Goal: Task Accomplishment & Management: Manage account settings

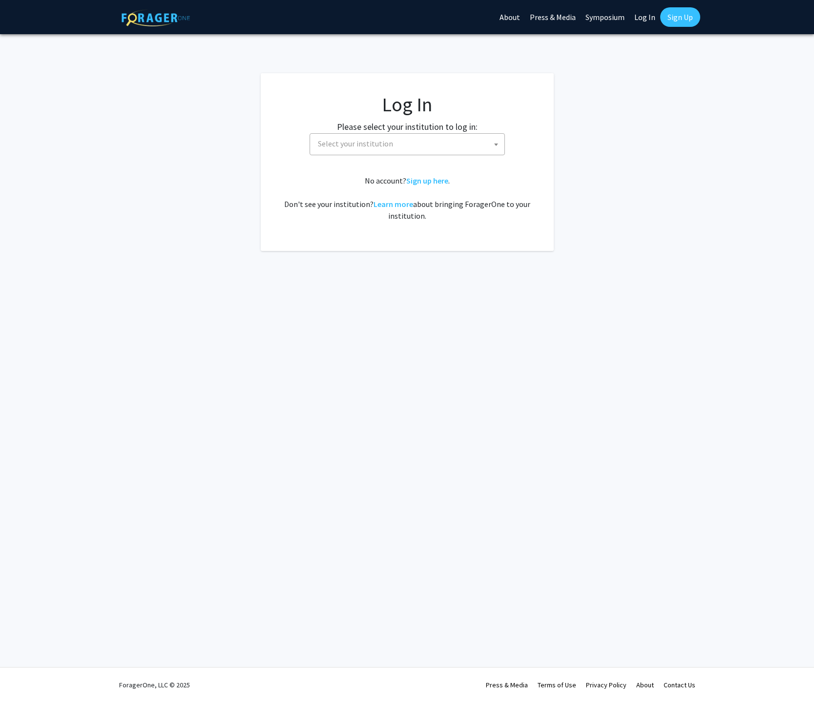
select select
click at [380, 139] on span "Select your institution" at bounding box center [355, 144] width 75 height 10
type input "[GEOGRAPHIC_DATA][US_STATE]"
select select "13"
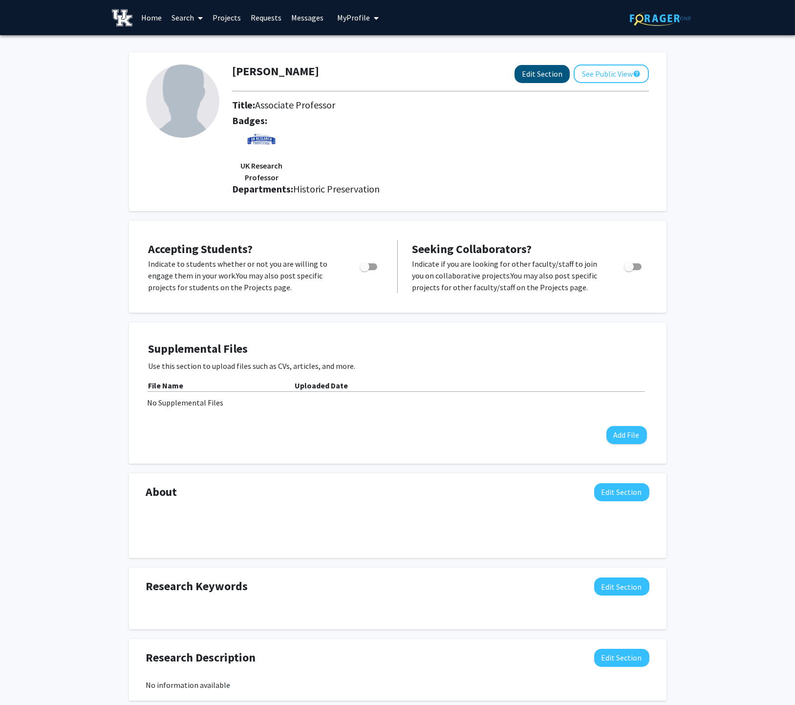
click at [538, 72] on button "Edit Section" at bounding box center [541, 74] width 55 height 18
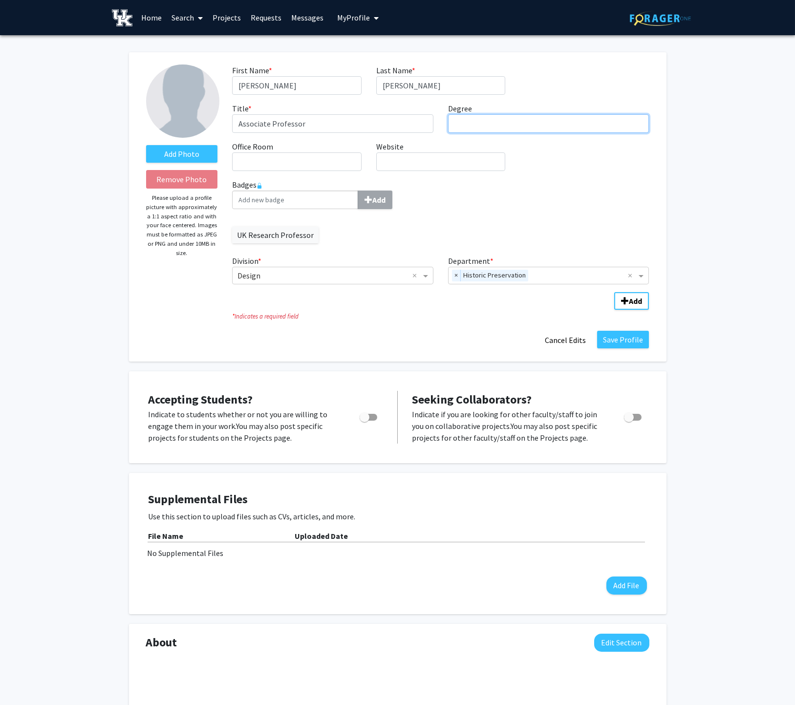
click at [483, 119] on input "Degree required" at bounding box center [548, 123] width 201 height 19
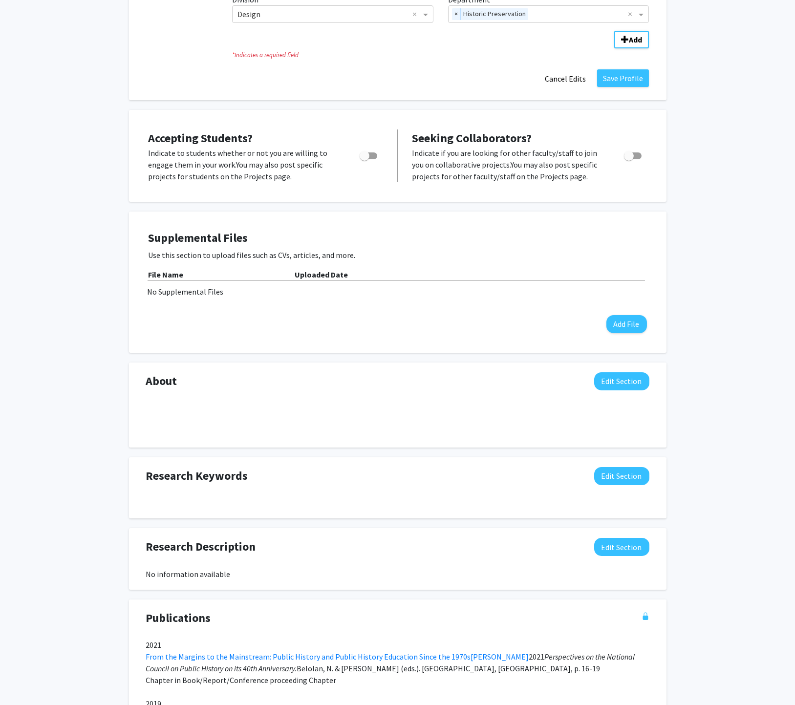
scroll to position [342, 0]
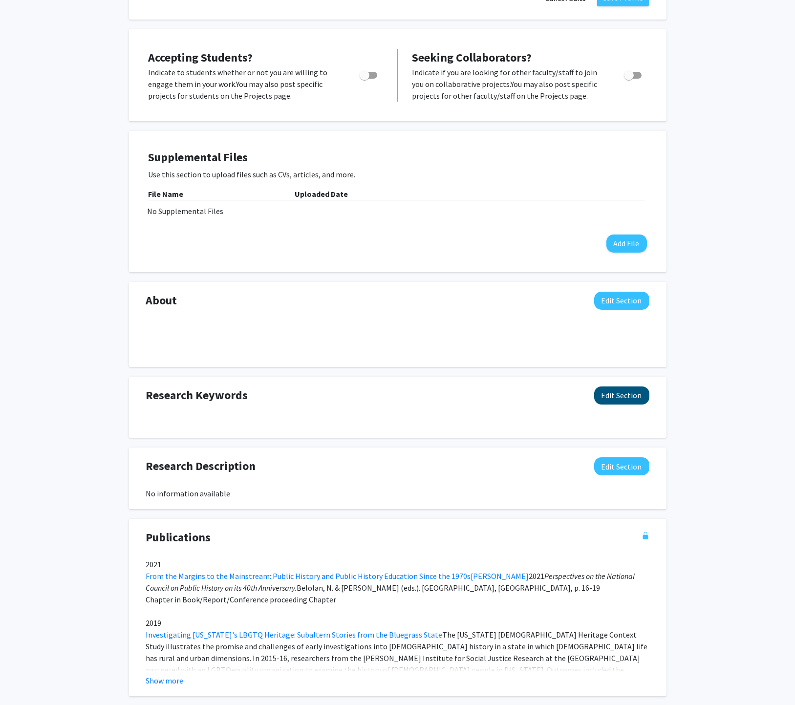
click at [621, 386] on button "Edit Section" at bounding box center [621, 395] width 55 height 18
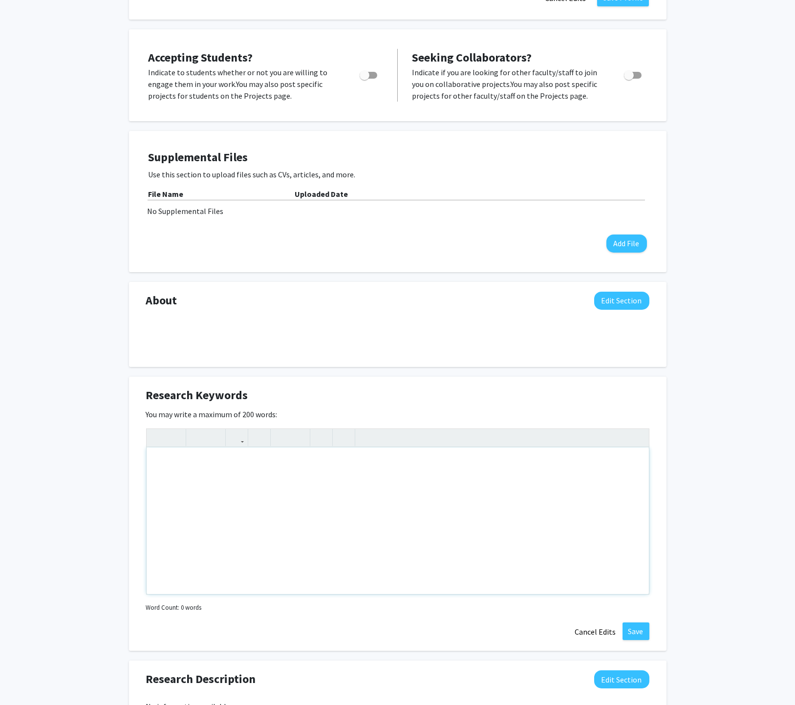
click at [468, 441] on div at bounding box center [397, 438] width 502 height 18
click at [471, 452] on div "Note to users with screen readers: Please deactivate our accessibility plugin f…" at bounding box center [397, 520] width 502 height 146
type textarea "historic preservation; heritage; historical memory; plantation; slavery; rememb…"
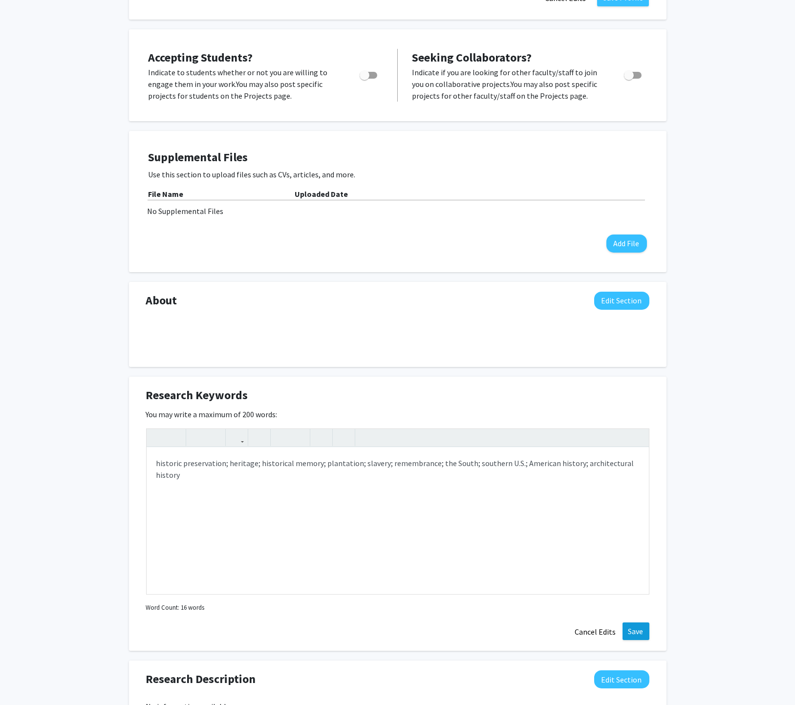
click at [639, 622] on button "Save" at bounding box center [635, 631] width 27 height 18
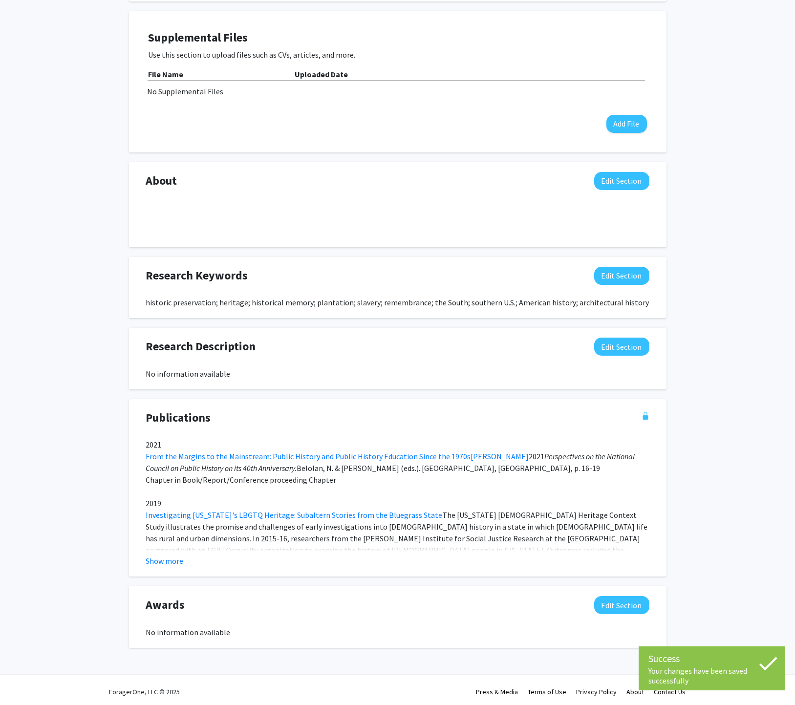
scroll to position [458, 0]
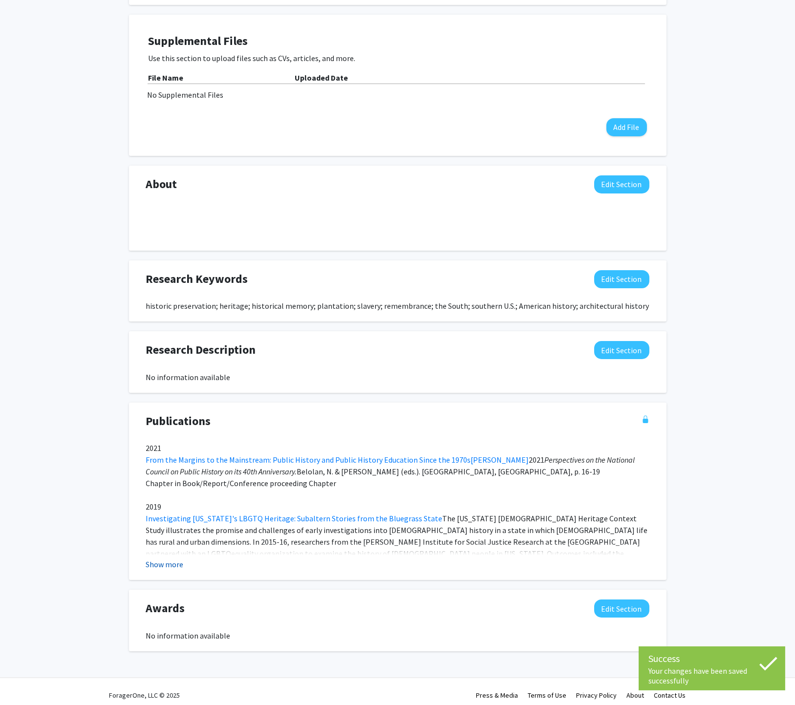
click at [152, 558] on button "Show more" at bounding box center [165, 564] width 38 height 12
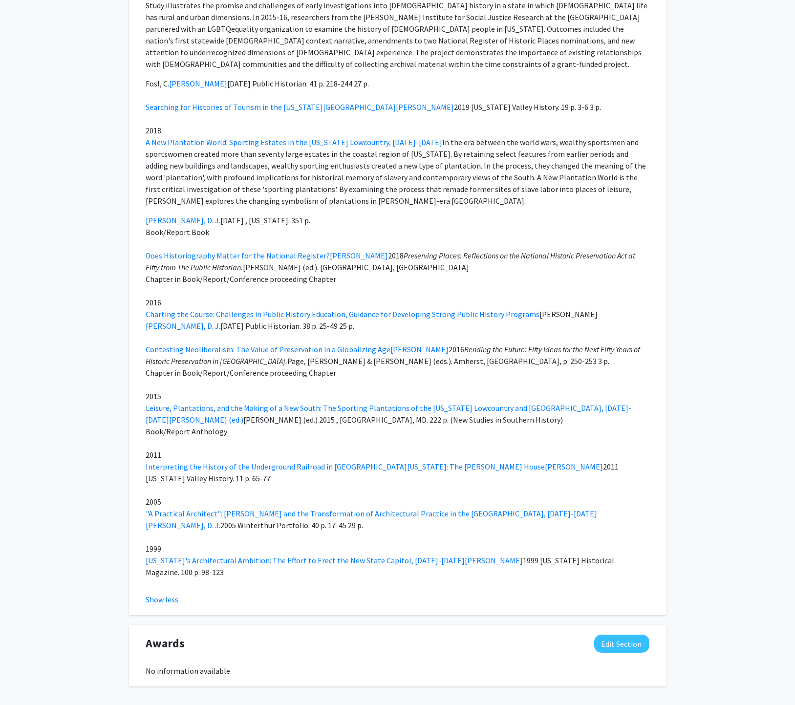
scroll to position [982, 0]
click at [620, 635] on button "Edit Section" at bounding box center [621, 644] width 55 height 18
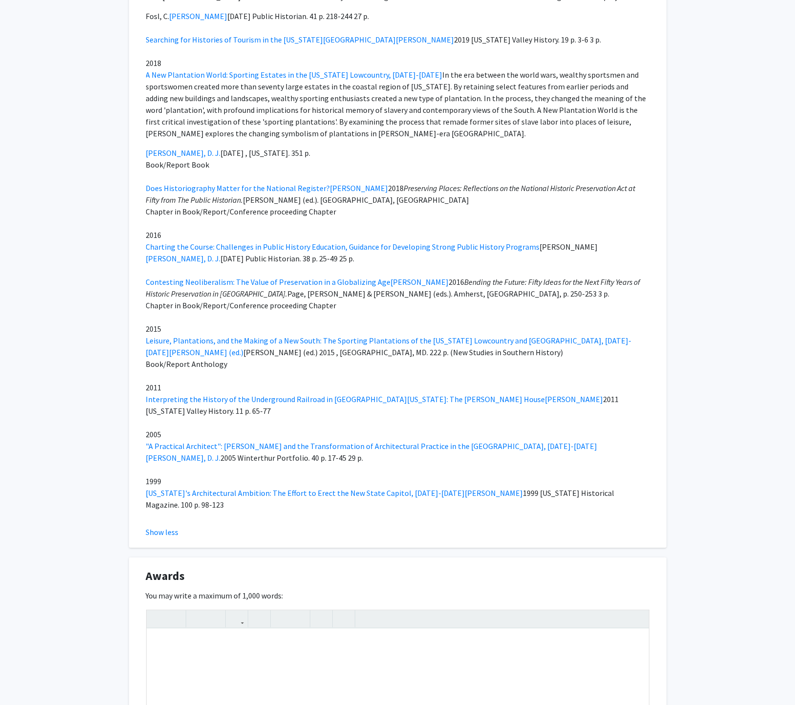
scroll to position [1079, 0]
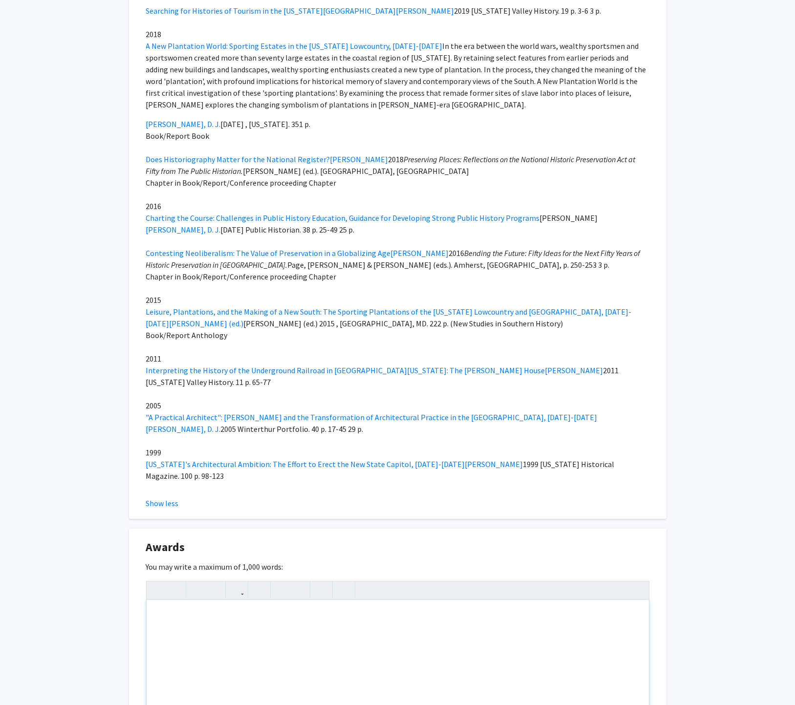
drag, startPoint x: 231, startPoint y: 568, endPoint x: 230, endPoint y: 580, distance: 11.8
click at [231, 600] on div "Note to users with screen readers: Please deactivate our accessibility plugin f…" at bounding box center [397, 673] width 502 height 146
paste div "Note to users with screen readers: Please deactivate our accessibility plugin f…"
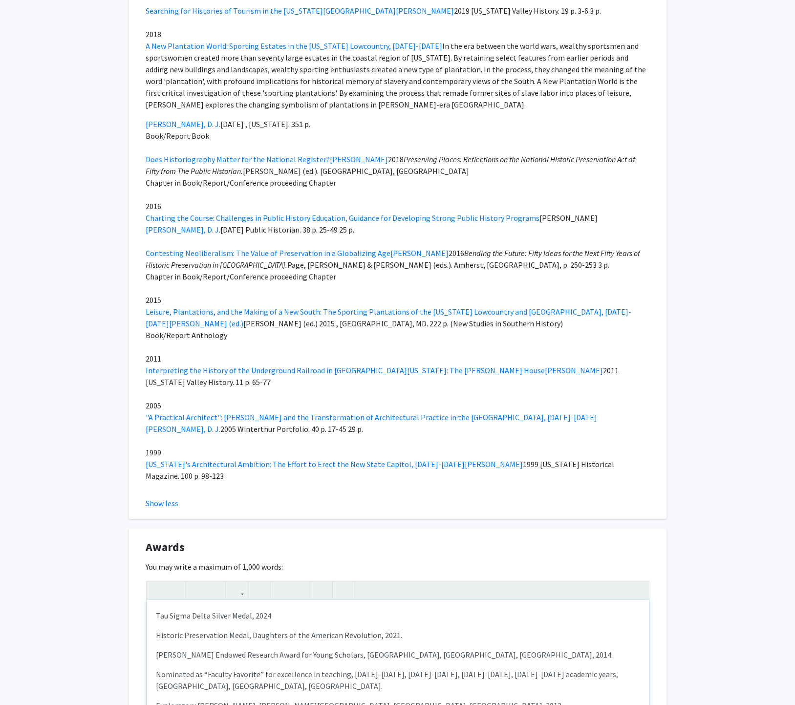
type textarea "<p>Tau Sigma Delta Silver Medal, 2024 </p><p>Historic Preservation Medal, Daugh…"
drag, startPoint x: 154, startPoint y: 572, endPoint x: 572, endPoint y: 520, distance: 420.8
click at [155, 600] on div "Tau Sigma Delta Silver Medal, 2024 Historic Preservation Medal, Daughters of t…" at bounding box center [397, 673] width 502 height 146
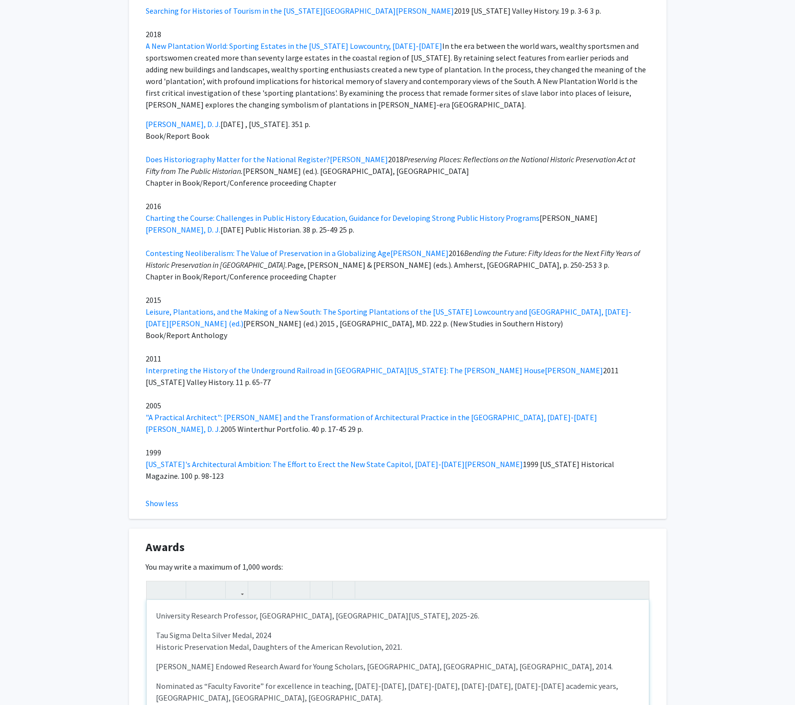
click at [502, 600] on div "University Research Professor, College of Design, University of Kentucky, 2025-…" at bounding box center [397, 673] width 502 height 146
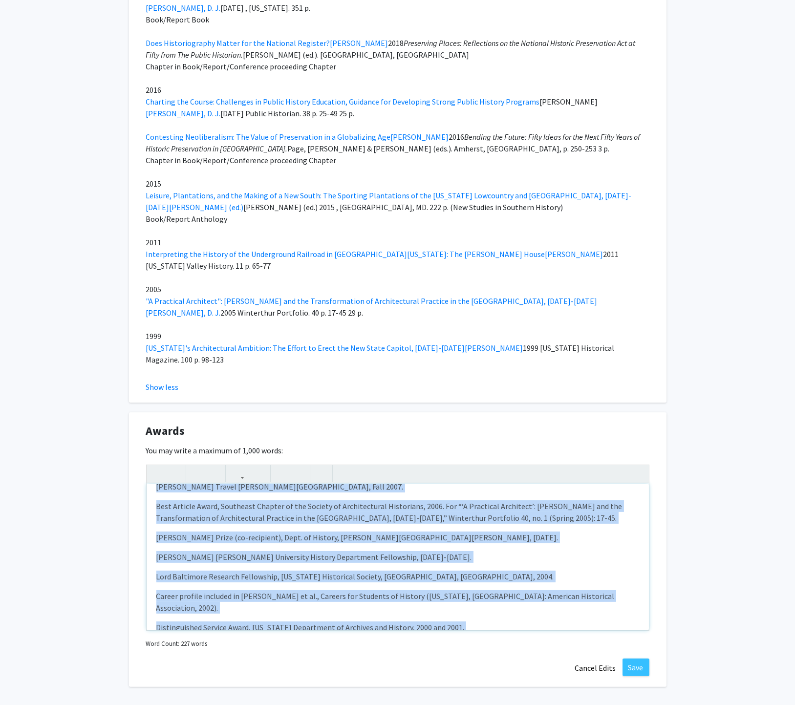
scroll to position [255, 0]
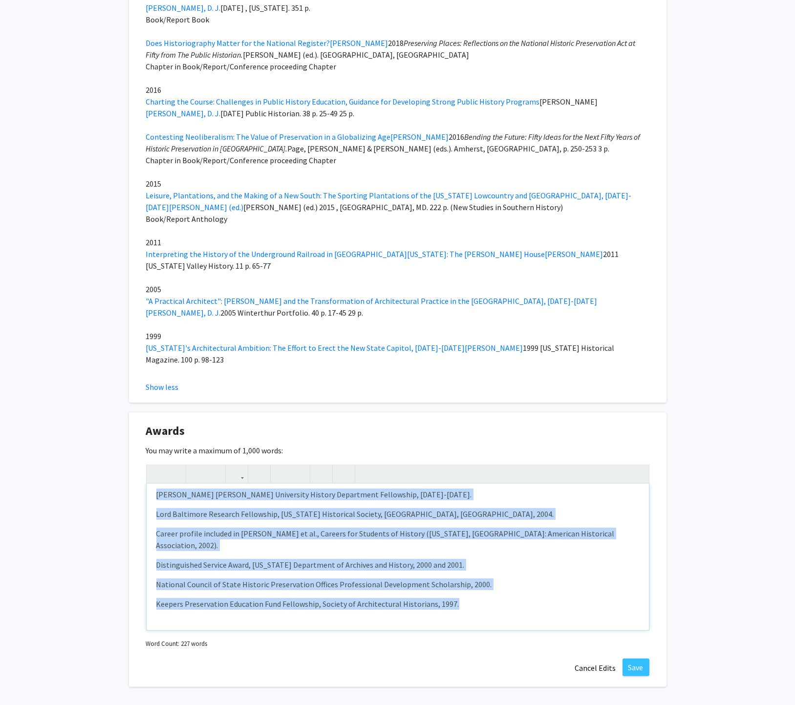
drag, startPoint x: 153, startPoint y: 457, endPoint x: 425, endPoint y: 591, distance: 302.9
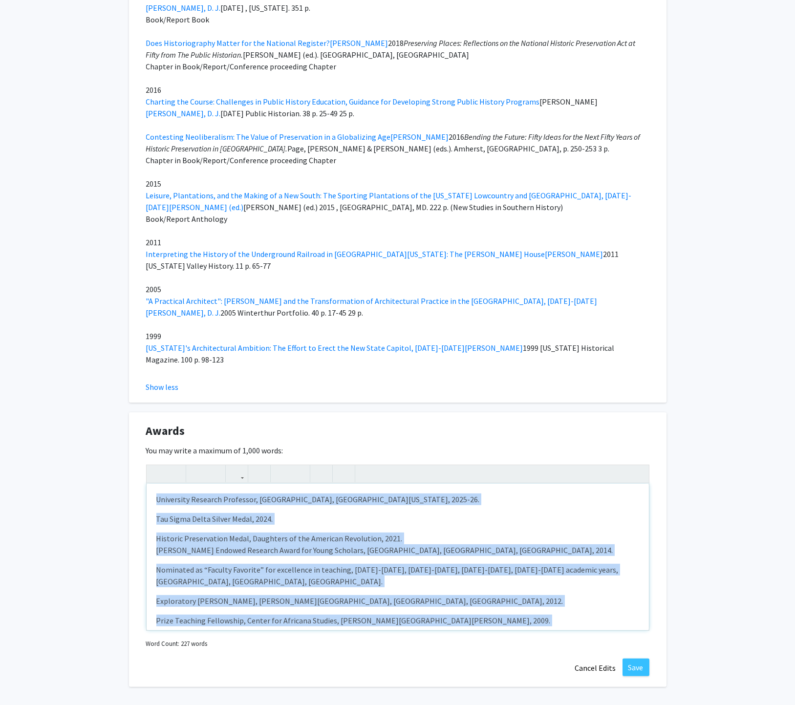
scroll to position [0, 0]
click at [432, 532] on p "Historic Preservation Medal, Daughters of the American Revolution, 2021. Victor…" at bounding box center [397, 708] width 482 height 352
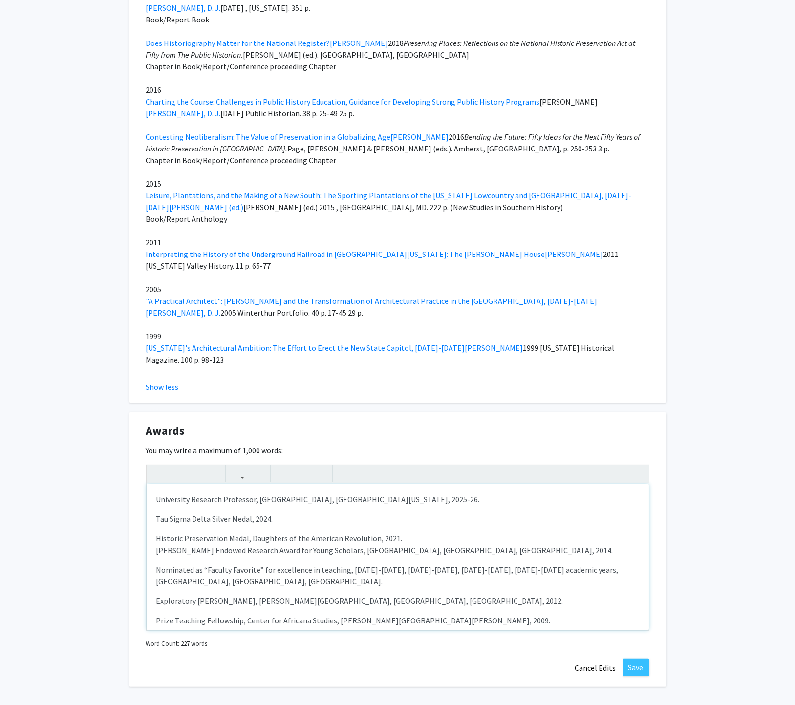
click at [432, 532] on p "Historic Preservation Medal, Daughters of the American Revolution, 2021. Victor…" at bounding box center [397, 708] width 482 height 352
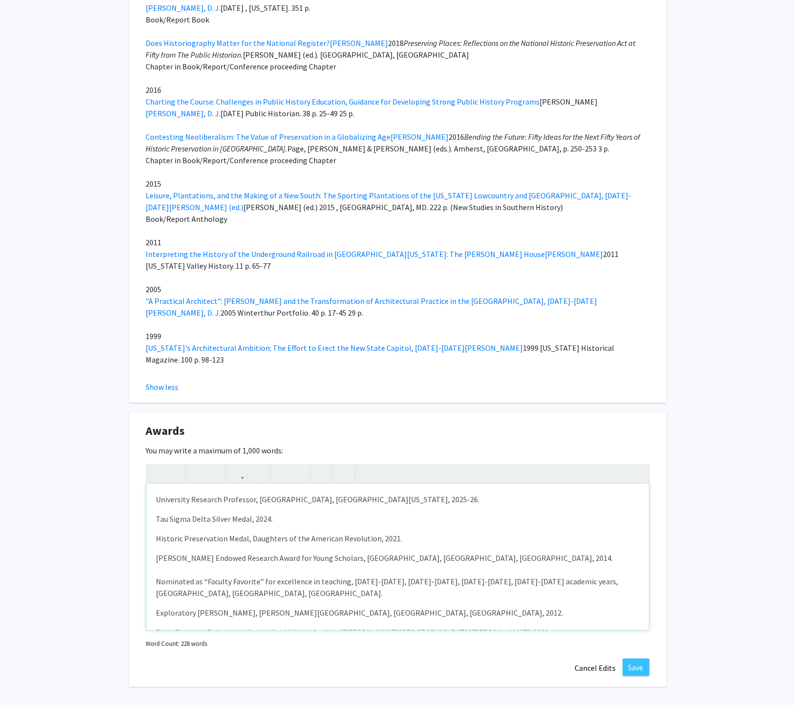
scroll to position [1194, 0]
click at [317, 466] on icon "button" at bounding box center [321, 474] width 8 height 16
click at [317, 466] on use "button" at bounding box center [317, 466] width 0 height 0
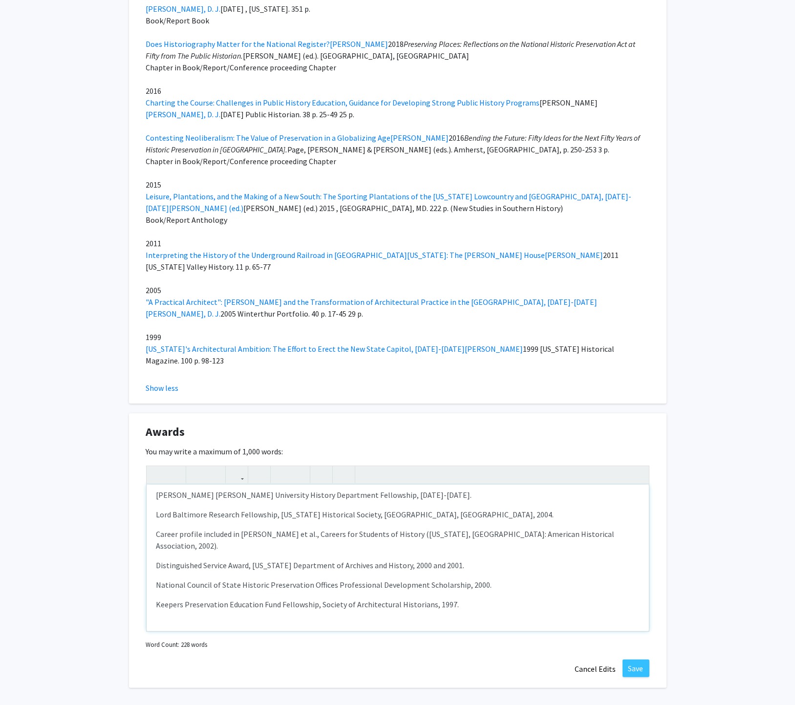
scroll to position [266, 0]
click at [203, 564] on p "Victor A. Olorunsola Endowed Research Award for Young Scholars, University of L…" at bounding box center [397, 459] width 482 height 344
drag, startPoint x: 197, startPoint y: 560, endPoint x: 196, endPoint y: 593, distance: 32.8
click at [195, 593] on div "University Research Professor, College of Design, University of Kentucky, 2025-…" at bounding box center [397, 558] width 503 height 186
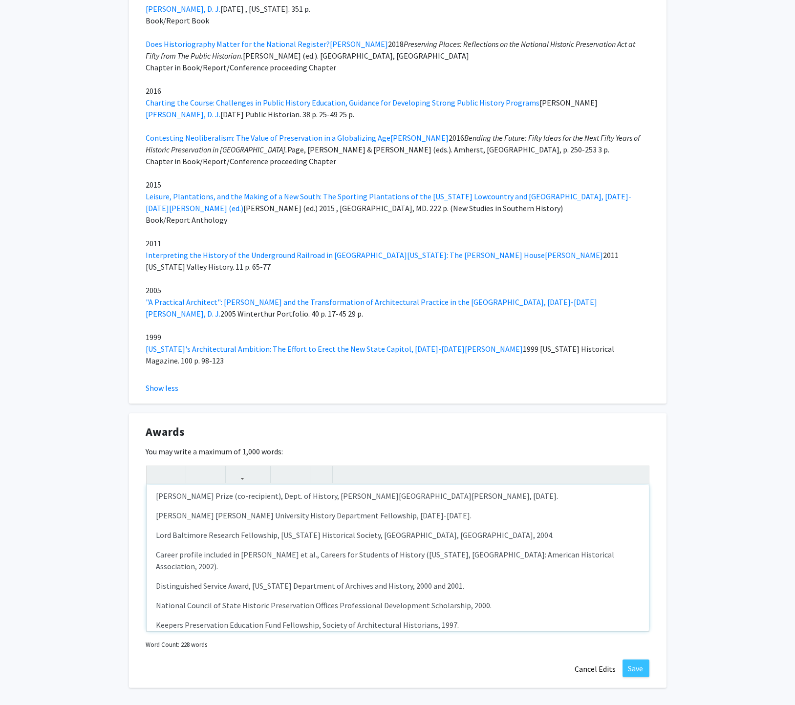
type textarea "<p>University Research Professor, College of Design, University of Kentucky, 20…"
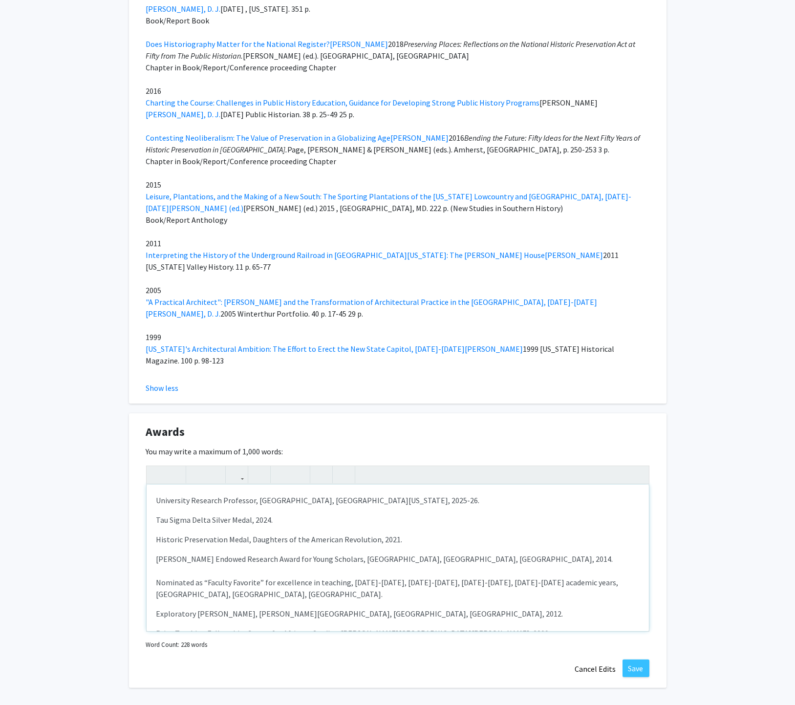
scroll to position [0, 0]
click at [636, 659] on button "Save" at bounding box center [635, 668] width 27 height 18
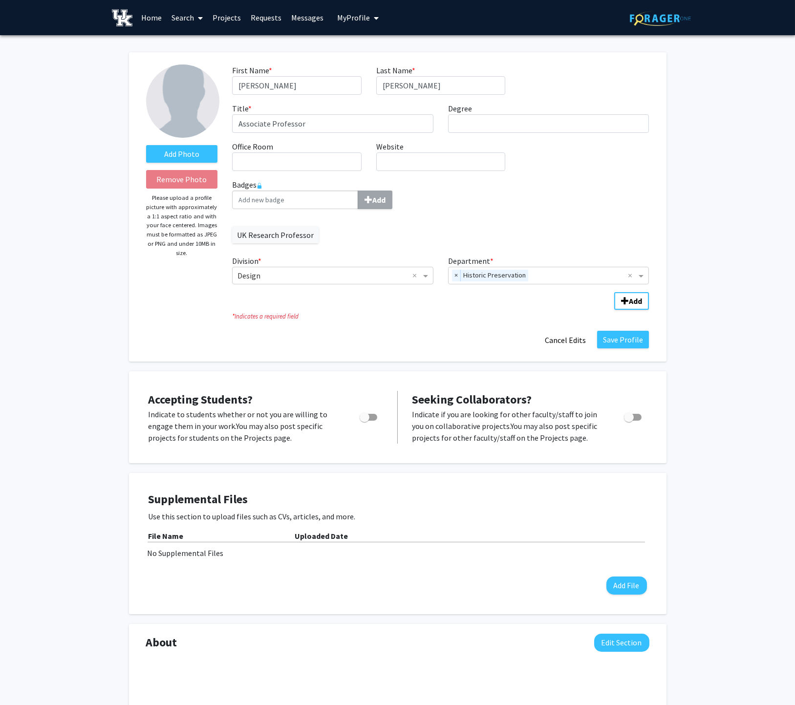
click at [216, 333] on div "Add Photo Remove Photo Please upload a profile picture with approximately a 1:1…" at bounding box center [182, 206] width 86 height 285
click at [160, 324] on div "Add Photo Remove Photo Please upload a profile picture with approximately a 1:1…" at bounding box center [182, 206] width 86 height 285
drag, startPoint x: 469, startPoint y: 548, endPoint x: 639, endPoint y: 588, distance: 174.7
click at [474, 550] on div "No Supplemental Files" at bounding box center [397, 553] width 500 height 12
click at [633, 582] on button "Add File" at bounding box center [626, 585] width 41 height 18
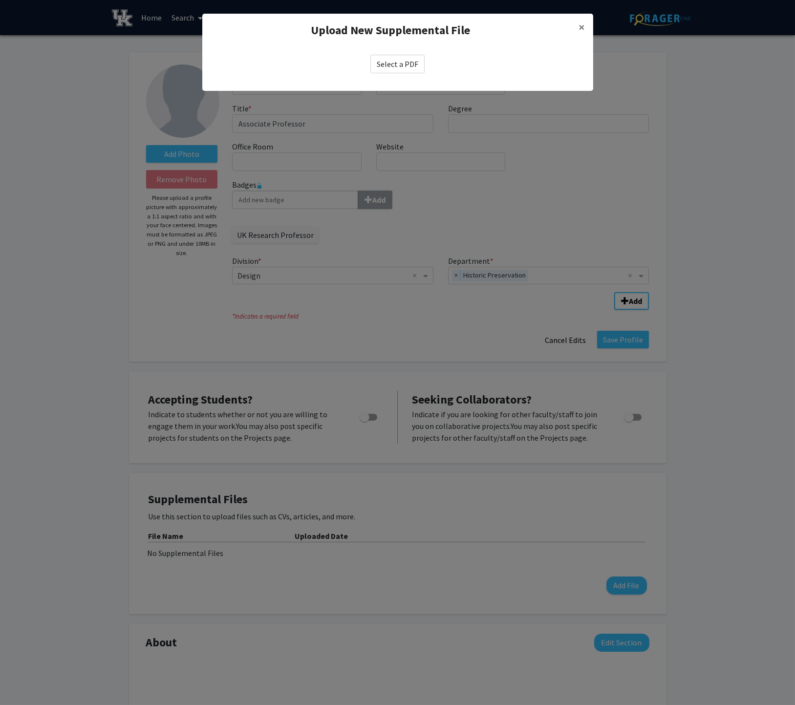
click at [393, 65] on label "Select a PDF" at bounding box center [397, 64] width 54 height 19
click at [0, 0] on input "Select a PDF" at bounding box center [0, 0] width 0 height 0
click at [405, 61] on label "Select a PDF" at bounding box center [397, 64] width 54 height 19
click at [0, 0] on input "Select a PDF" at bounding box center [0, 0] width 0 height 0
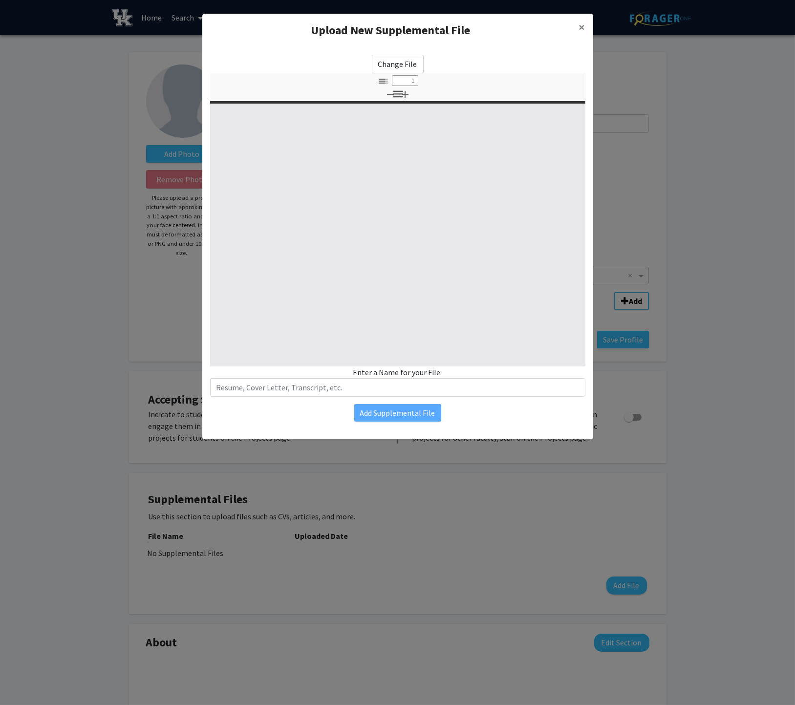
select select "custom"
type input "0"
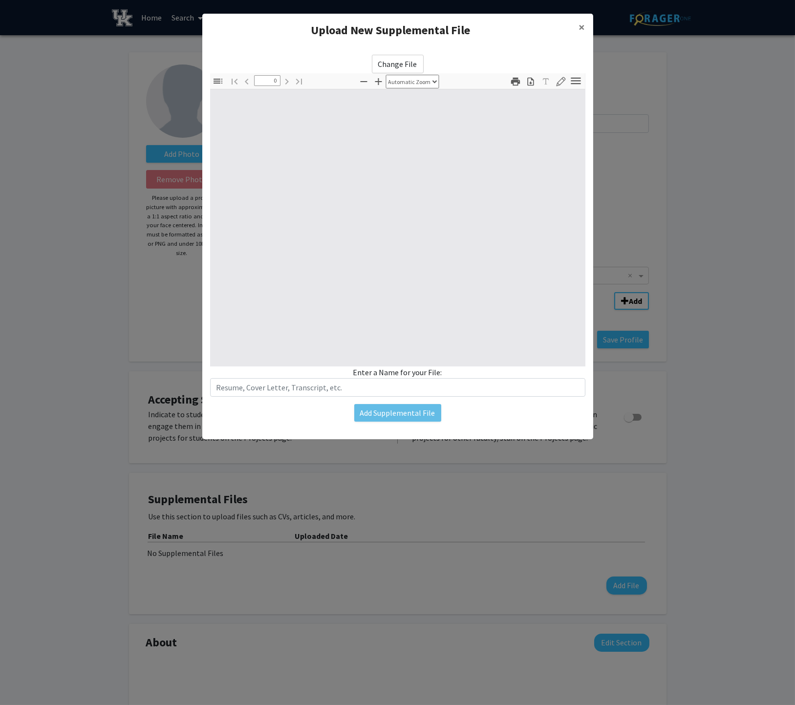
select select "custom"
type input "1"
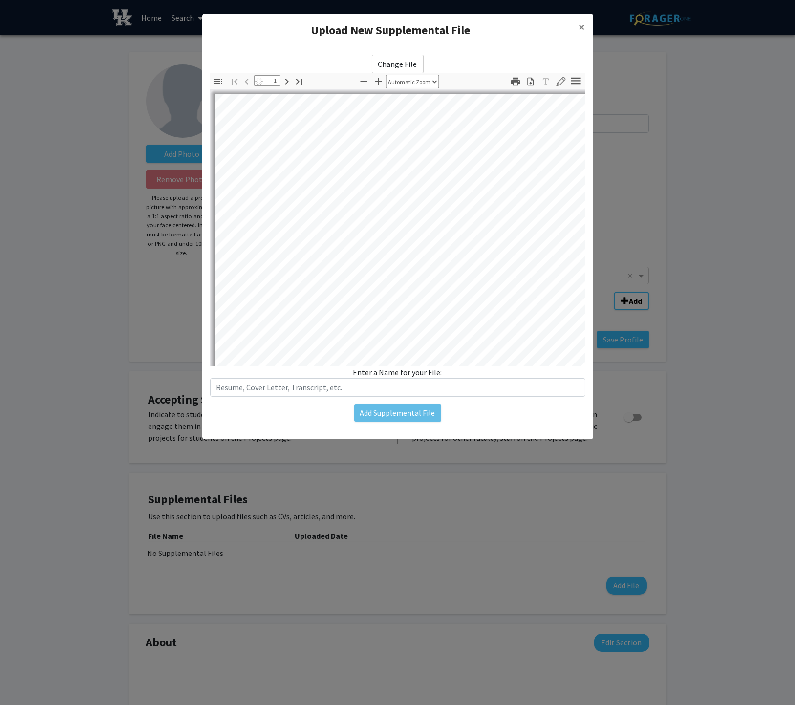
select select "auto"
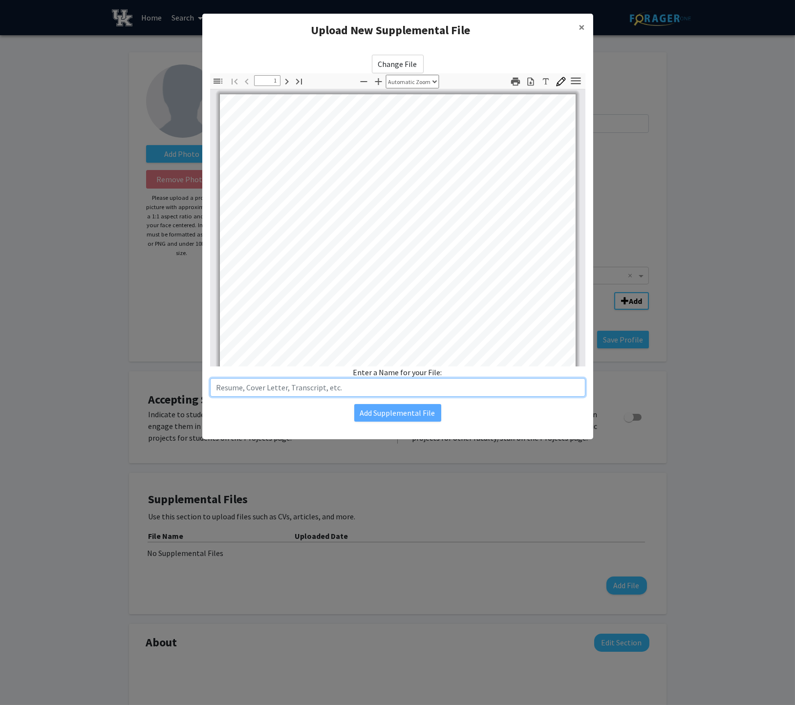
click at [385, 391] on input "text" at bounding box center [397, 387] width 375 height 19
type input "Curriculum Vitae"
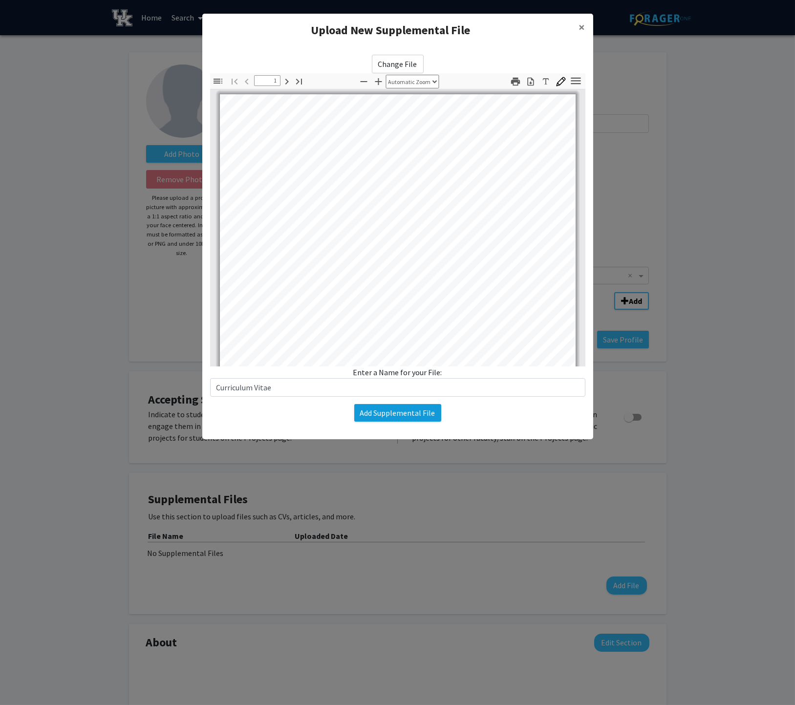
click at [404, 412] on button "Add Supplemental File" at bounding box center [397, 413] width 87 height 18
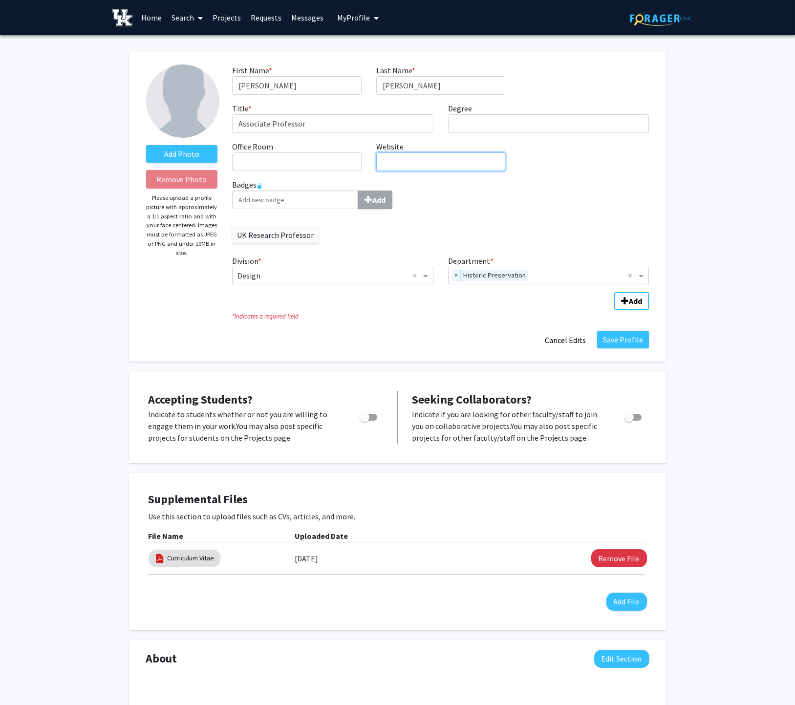
click at [416, 164] on input "Website required" at bounding box center [440, 161] width 129 height 19
paste input "https://design.uky.edu/people/daniel-vivian"
type input "https://design.uky.edu/people/daniel-vivian"
click at [617, 336] on button "Save Profile" at bounding box center [623, 340] width 52 height 18
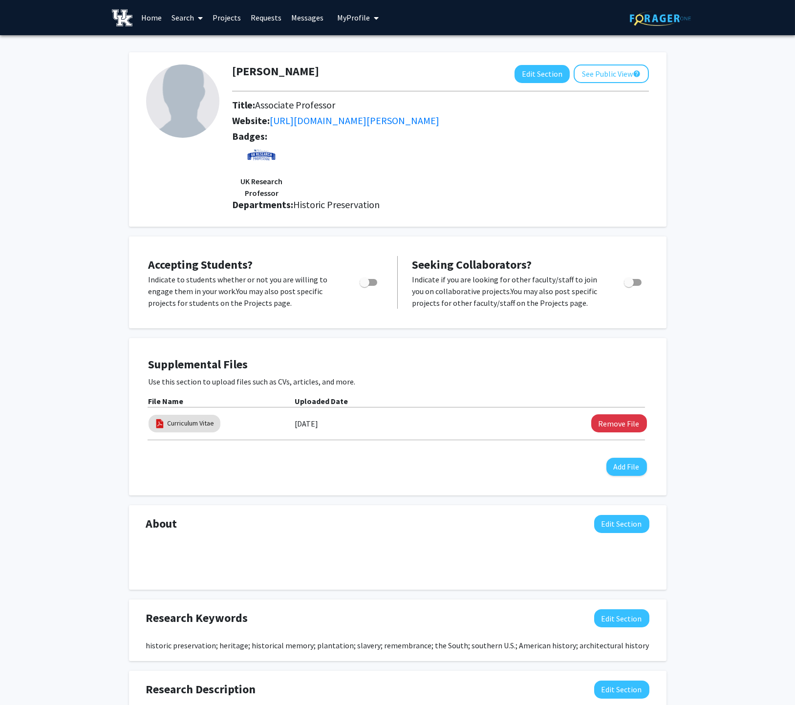
scroll to position [189, 0]
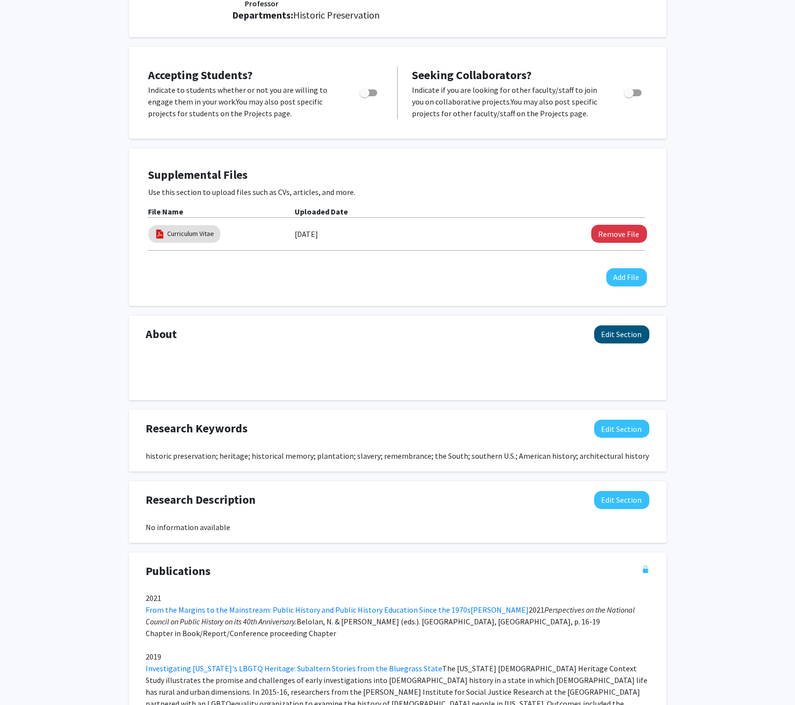
click at [607, 336] on button "Edit Section" at bounding box center [621, 334] width 55 height 18
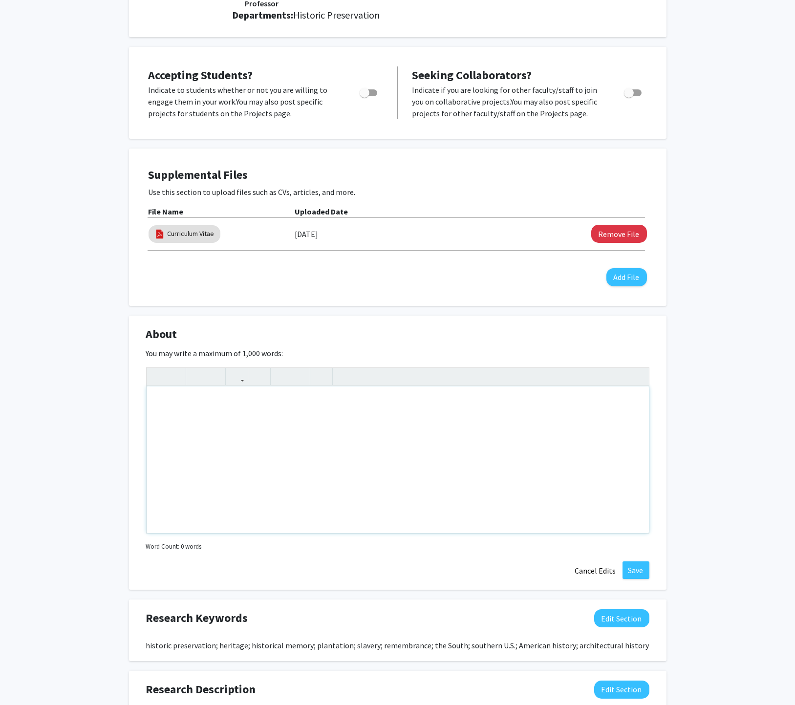
click at [268, 439] on div "Note to users with screen readers: Please deactivate our accessibility plugin f…" at bounding box center [397, 459] width 502 height 146
paste div "Note to users with screen readers: Please deactivate our accessibility plugin f…"
type textarea "<br><p>Daniel Vivian is a historian and preservation practitioner whose researc…"
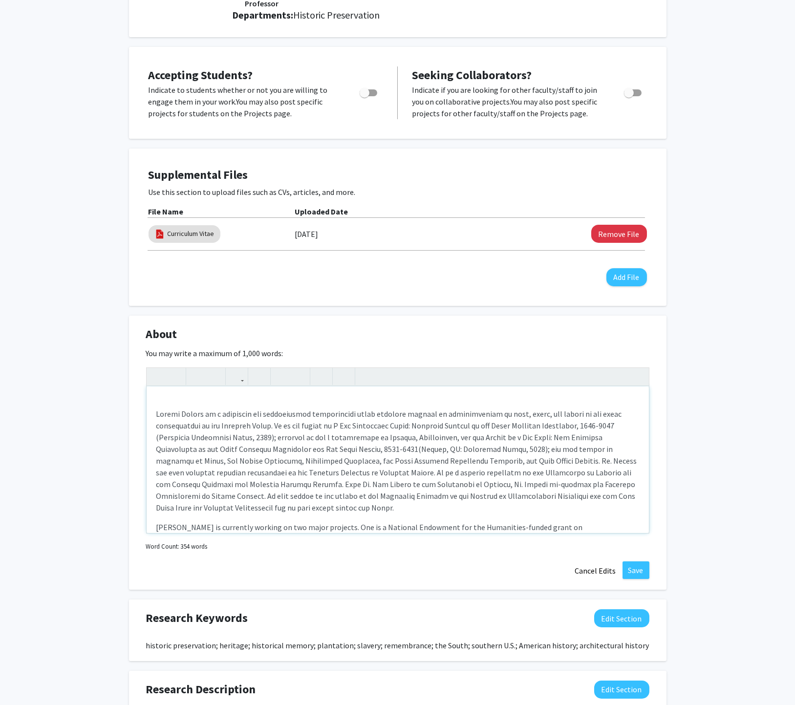
scroll to position [0, 0]
click at [190, 393] on div "Dr. Vivian is currently working on two major projects. One is a National Endowm…" at bounding box center [397, 459] width 502 height 146
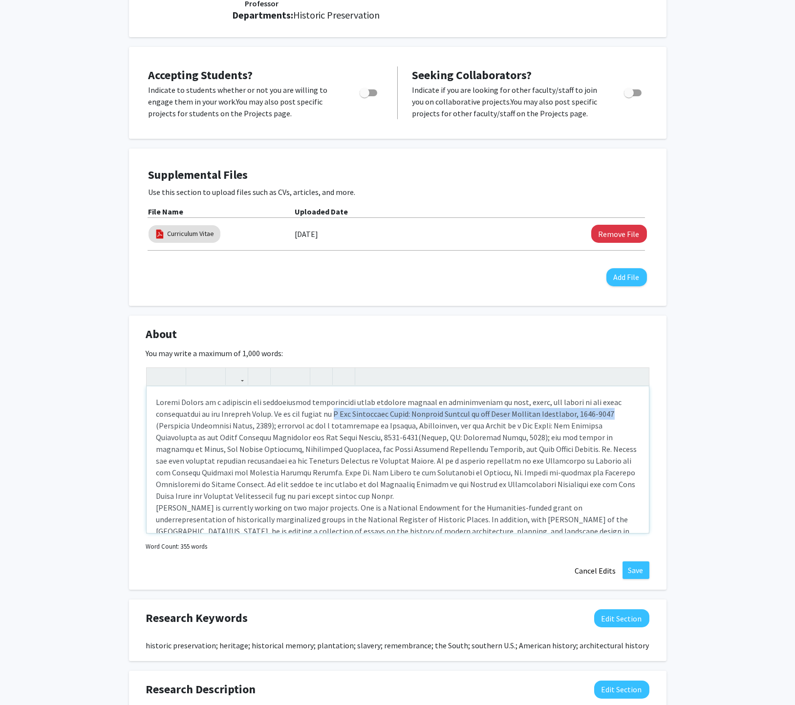
drag, startPoint x: 341, startPoint y: 410, endPoint x: 620, endPoint y: 409, distance: 278.8
click at [620, 409] on span "Note to users with screen readers: Please deactivate our accessibility plugin f…" at bounding box center [396, 449] width 481 height 104
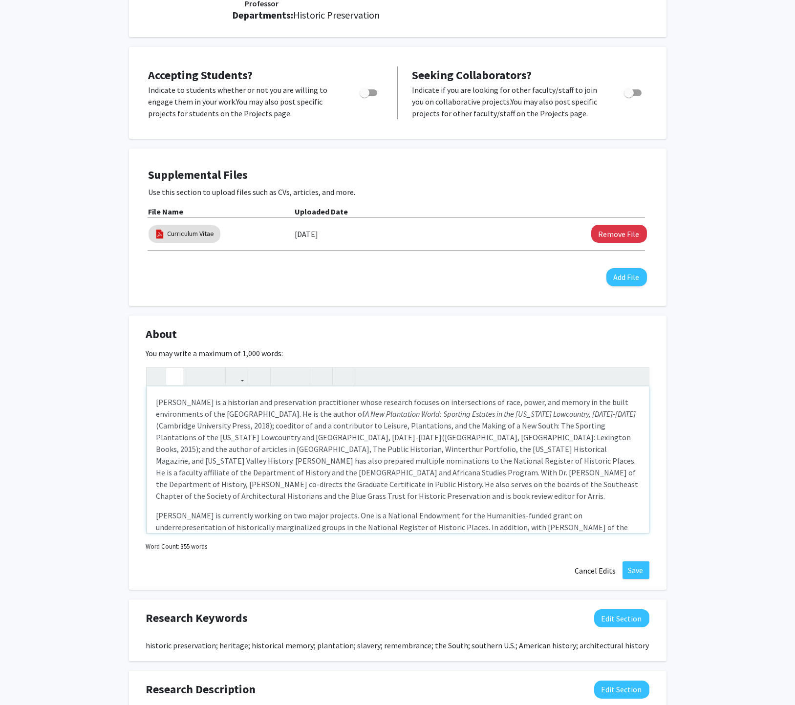
click at [180, 373] on button "button" at bounding box center [174, 376] width 17 height 17
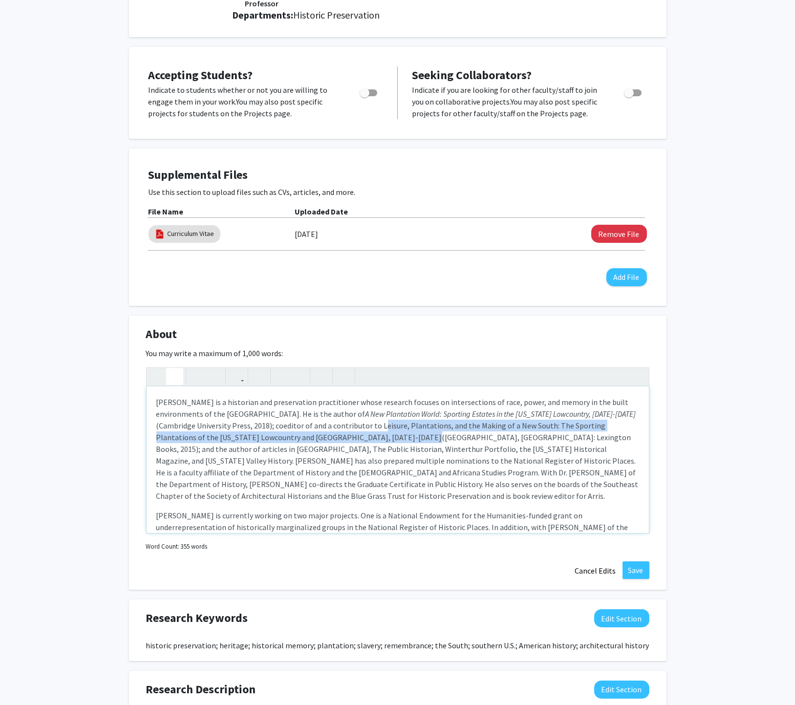
drag, startPoint x: 378, startPoint y: 421, endPoint x: 361, endPoint y: 435, distance: 21.9
click at [361, 435] on span "Daniel Vivian is a historian and preservation practitioner whose research focus…" at bounding box center [397, 449] width 482 height 104
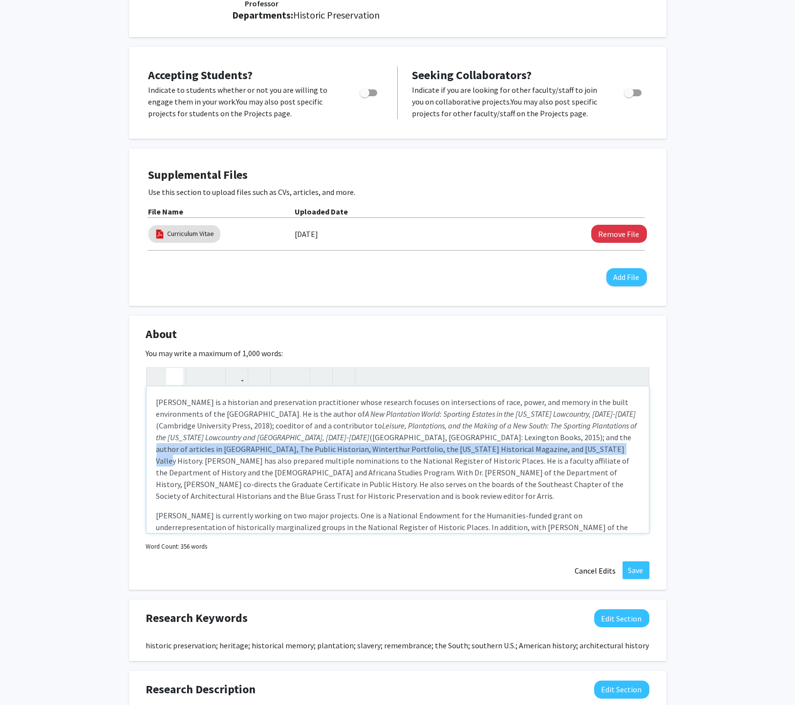
drag, startPoint x: 174, startPoint y: 375, endPoint x: 349, endPoint y: 431, distance: 183.6
click at [177, 375] on icon "button" at bounding box center [174, 376] width 8 height 16
drag, startPoint x: 358, startPoint y: 434, endPoint x: 401, endPoint y: 431, distance: 42.6
click at [359, 434] on span "Daniel Vivian is a historian and preservation practitioner whose research focus…" at bounding box center [396, 449] width 481 height 104
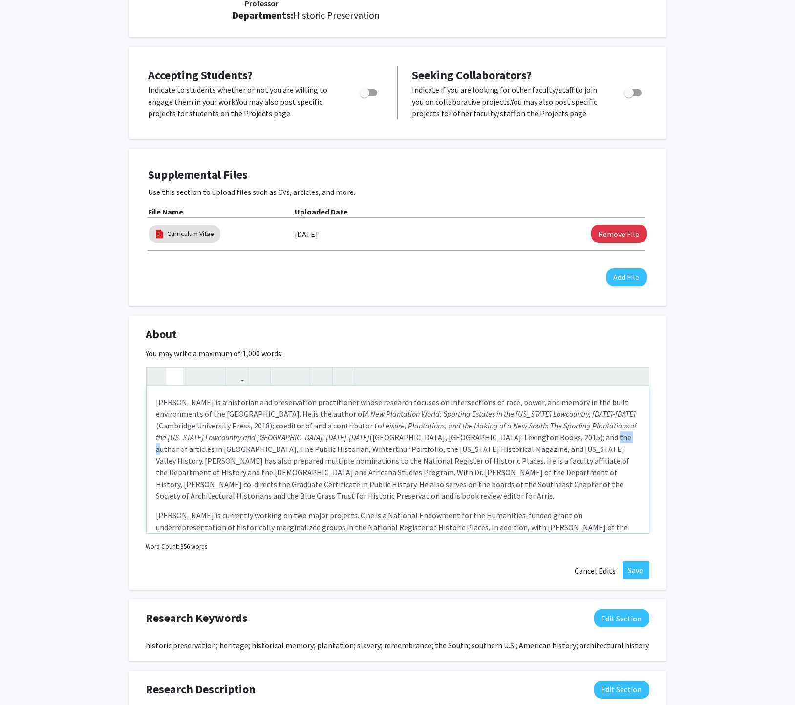
drag, startPoint x: 577, startPoint y: 433, endPoint x: 506, endPoint y: 438, distance: 71.0
click at [590, 433] on span "Daniel Vivian is a historian and preservation practitioner whose research focus…" at bounding box center [396, 449] width 481 height 104
click at [178, 369] on icon "button" at bounding box center [174, 376] width 8 height 16
click at [597, 438] on span "Daniel Vivian is a historian and preservation practitioner whose research focus…" at bounding box center [396, 449] width 481 height 104
click at [597, 434] on span "Daniel Vivian is a historian and preservation practitioner whose research focus…" at bounding box center [396, 449] width 481 height 104
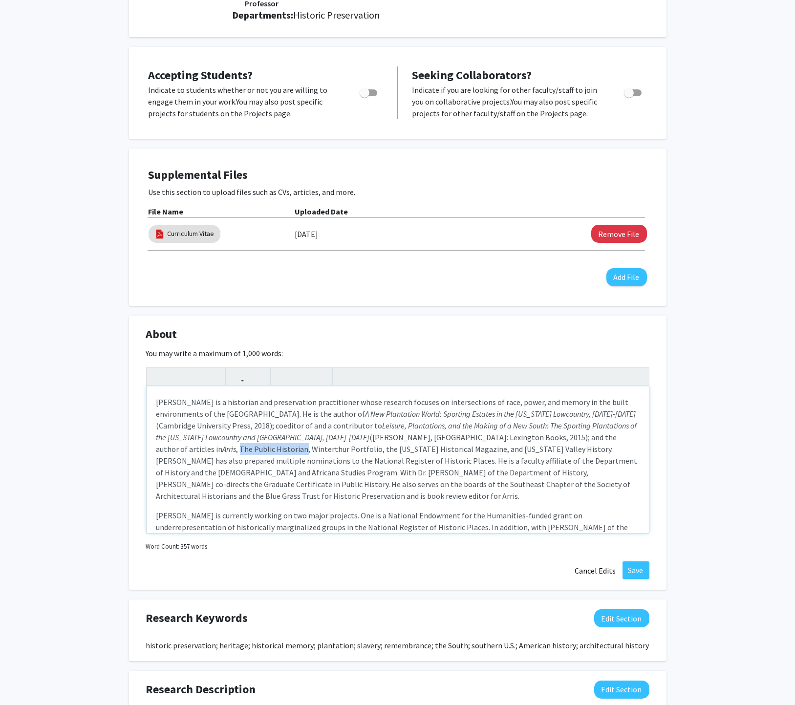
drag, startPoint x: 594, startPoint y: 433, endPoint x: 184, endPoint y: 445, distance: 410.4
click at [184, 445] on span "Daniel Vivian is a historian and preservation practitioner whose research focus…" at bounding box center [396, 449] width 481 height 104
drag, startPoint x: 176, startPoint y: 375, endPoint x: 177, endPoint y: 431, distance: 55.7
click at [177, 375] on icon "button" at bounding box center [174, 376] width 8 height 16
drag, startPoint x: 190, startPoint y: 442, endPoint x: 253, endPoint y: 447, distance: 63.2
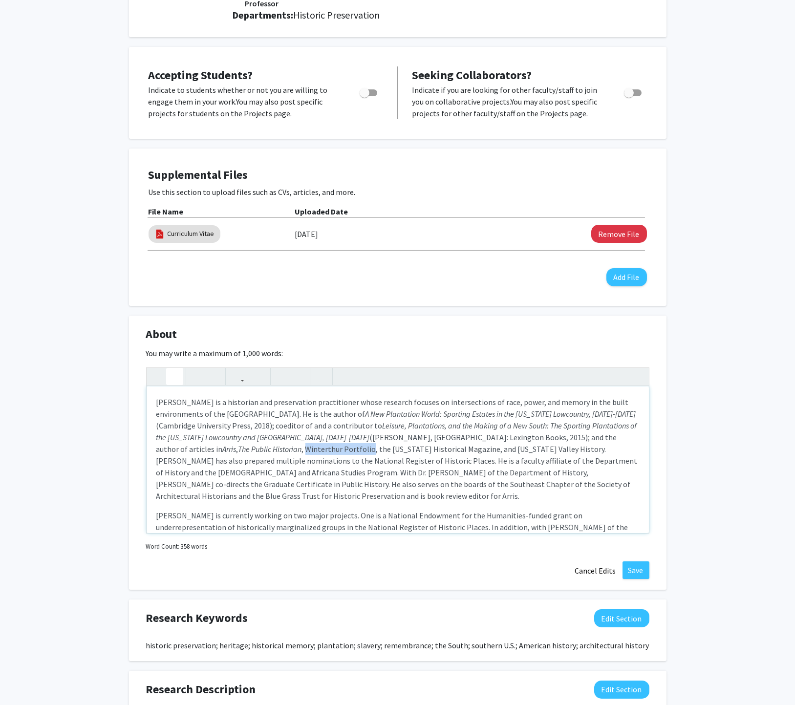
click at [253, 447] on span "Daniel Vivian is a historian and preservation practitioner whose research focus…" at bounding box center [396, 449] width 481 height 104
drag, startPoint x: 178, startPoint y: 375, endPoint x: 271, endPoint y: 464, distance: 128.8
click at [178, 376] on button "button" at bounding box center [174, 376] width 17 height 17
drag, startPoint x: 268, startPoint y: 444, endPoint x: 379, endPoint y: 446, distance: 110.9
click at [379, 446] on span "Daniel Vivian is a historian and preservation practitioner whose research focus…" at bounding box center [396, 449] width 481 height 104
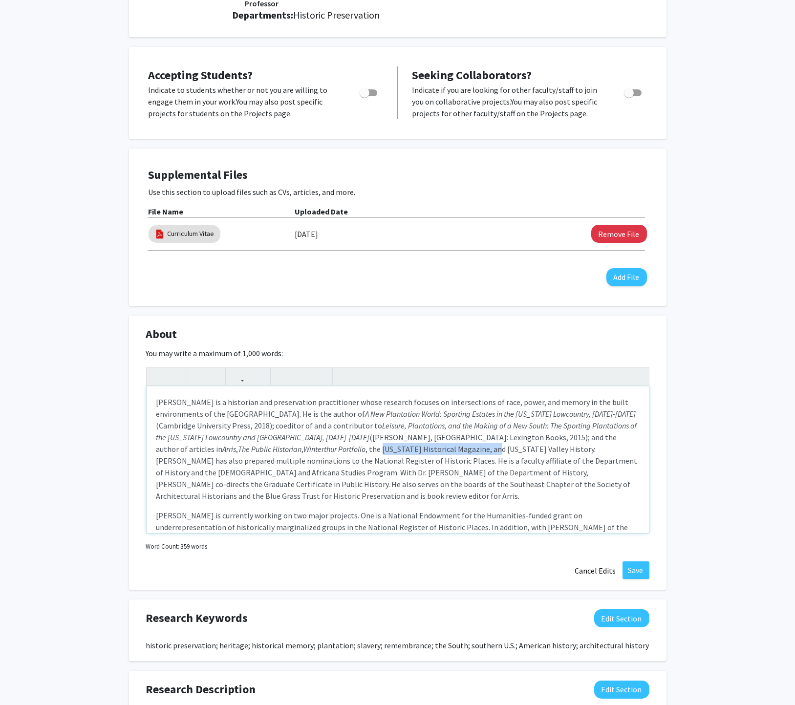
drag, startPoint x: 178, startPoint y: 373, endPoint x: 212, endPoint y: 385, distance: 35.7
click at [179, 374] on button "button" at bounding box center [174, 376] width 17 height 17
drag, startPoint x: 398, startPoint y: 442, endPoint x: 458, endPoint y: 444, distance: 59.1
click at [458, 444] on span "Daniel Vivian is a historian and preservation practitioner whose research focus…" at bounding box center [396, 449] width 481 height 104
click at [175, 372] on icon "button" at bounding box center [174, 376] width 8 height 16
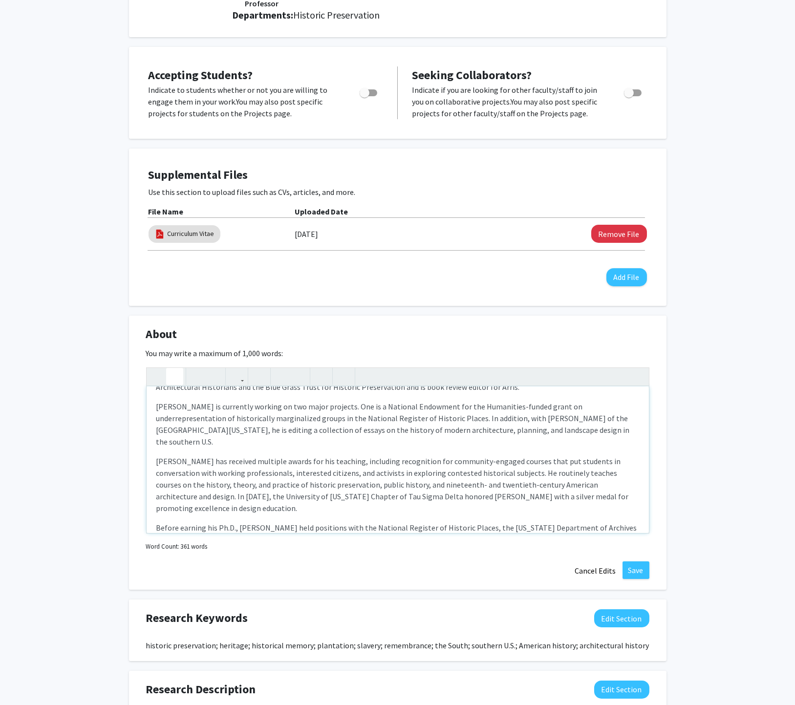
scroll to position [111, 0]
drag, startPoint x: 413, startPoint y: 498, endPoint x: 412, endPoint y: 536, distance: 38.6
click at [412, 536] on div "Daniel Vivian is a historian and preservation practitioner whose research focus…" at bounding box center [397, 460] width 503 height 186
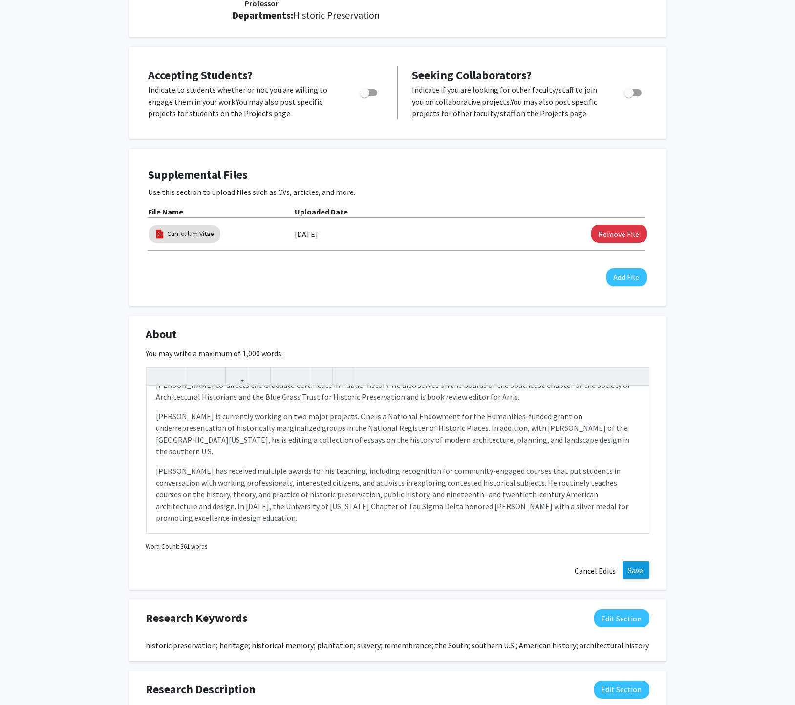
click at [636, 568] on button "Save" at bounding box center [635, 570] width 27 height 18
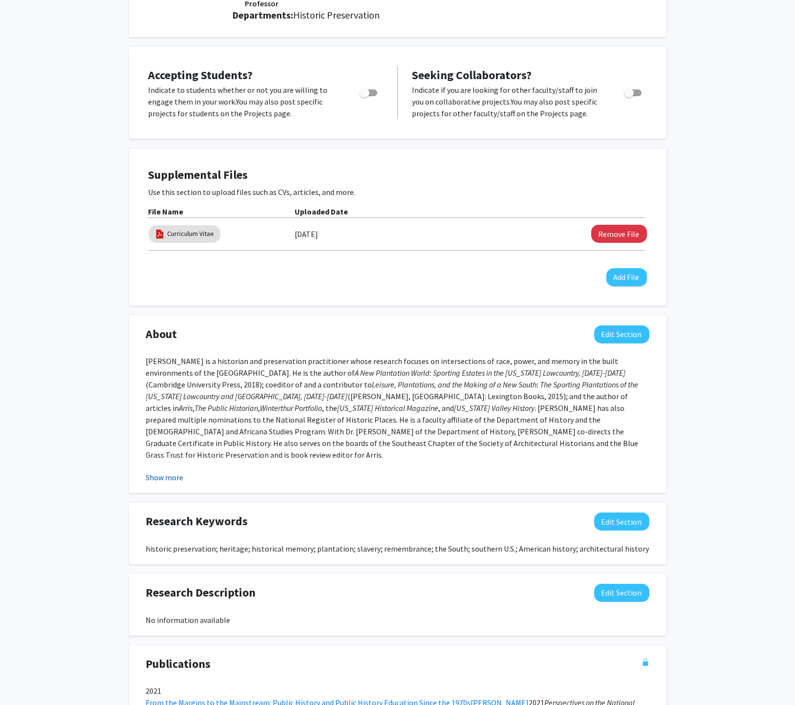
click at [161, 473] on button "Show more" at bounding box center [165, 477] width 38 height 12
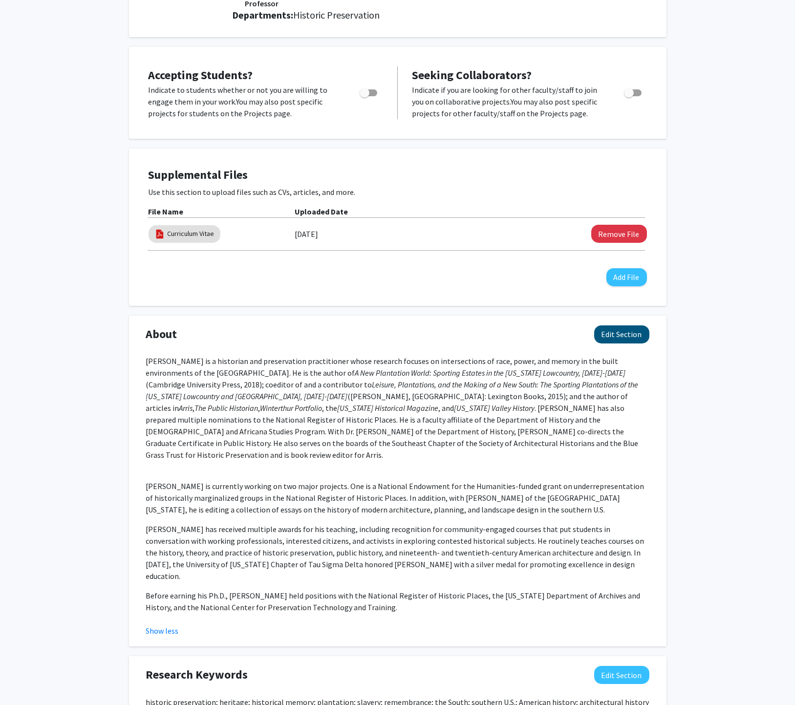
click at [624, 328] on button "Edit Section" at bounding box center [621, 334] width 55 height 18
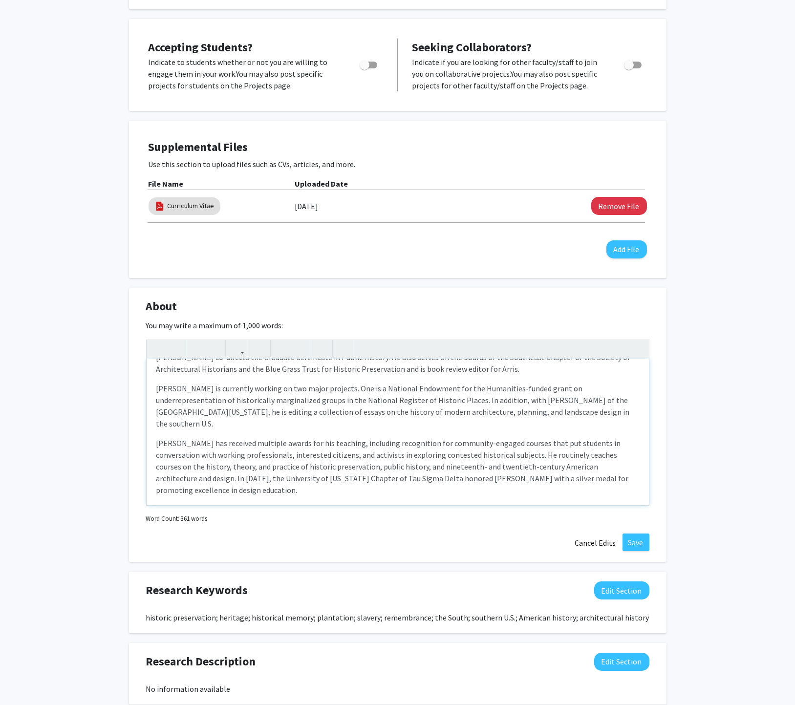
scroll to position [229, 0]
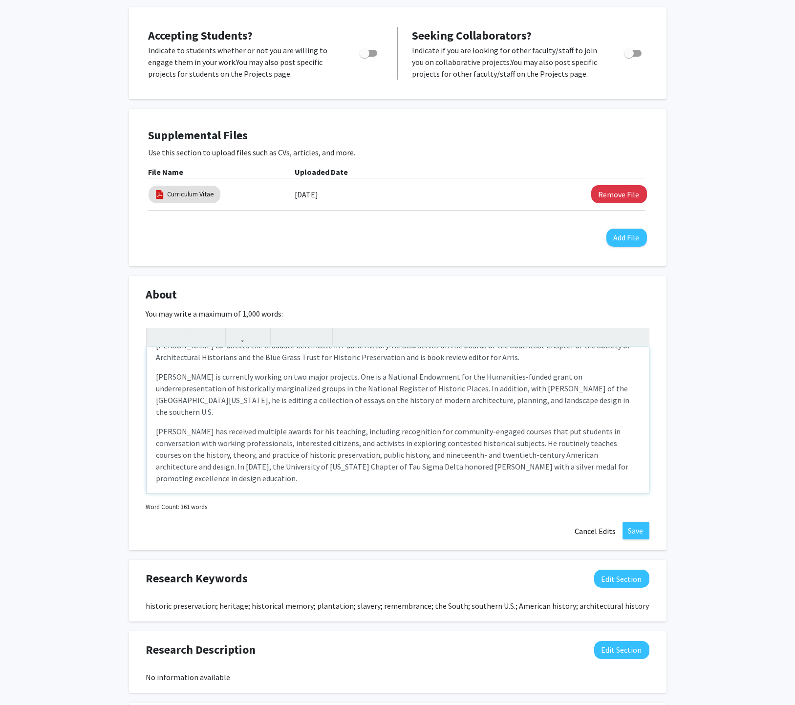
click at [444, 492] on p "Before earning his Ph.D., Dr. Vivian held positions with the National Register …" at bounding box center [397, 503] width 482 height 23
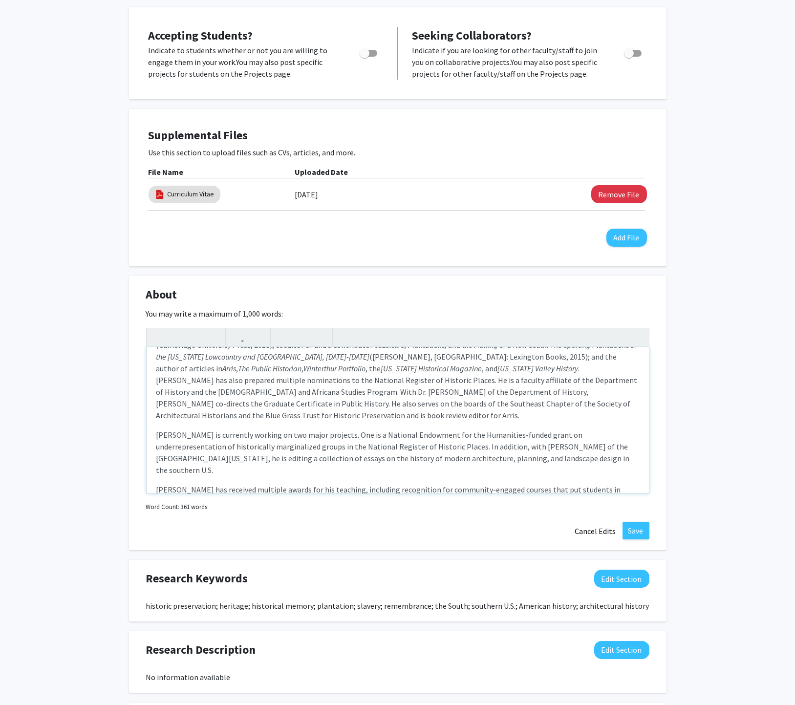
scroll to position [40, 0]
drag, startPoint x: 629, startPoint y: 402, endPoint x: 637, endPoint y: 398, distance: 9.4
click at [629, 402] on p "Daniel Vivian is a historian and preservation practitioner whose research focus…" at bounding box center [397, 369] width 482 height 105
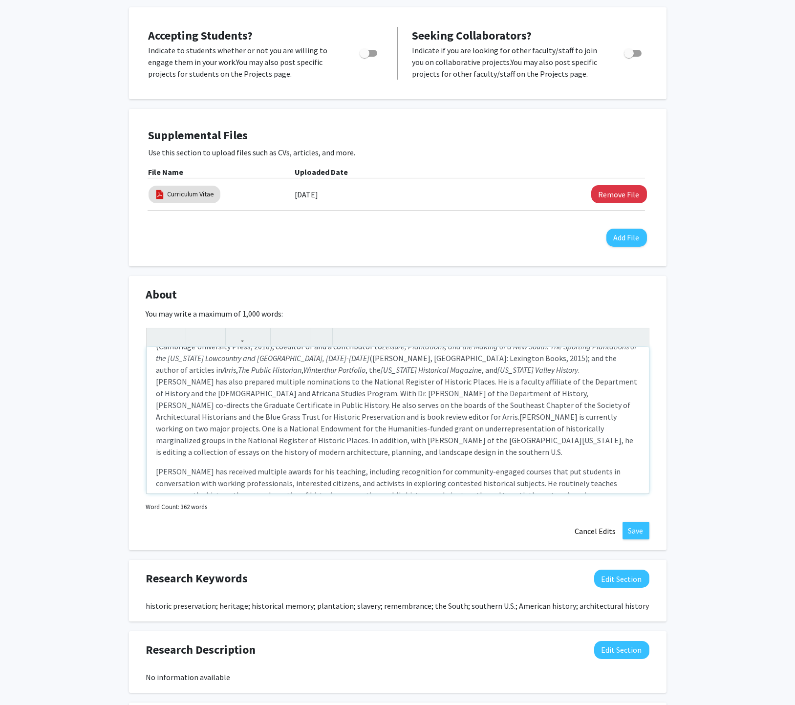
type textarea "<p><span style="font-size: 1rem;">Daniel Vivian is a historian and preservation…"
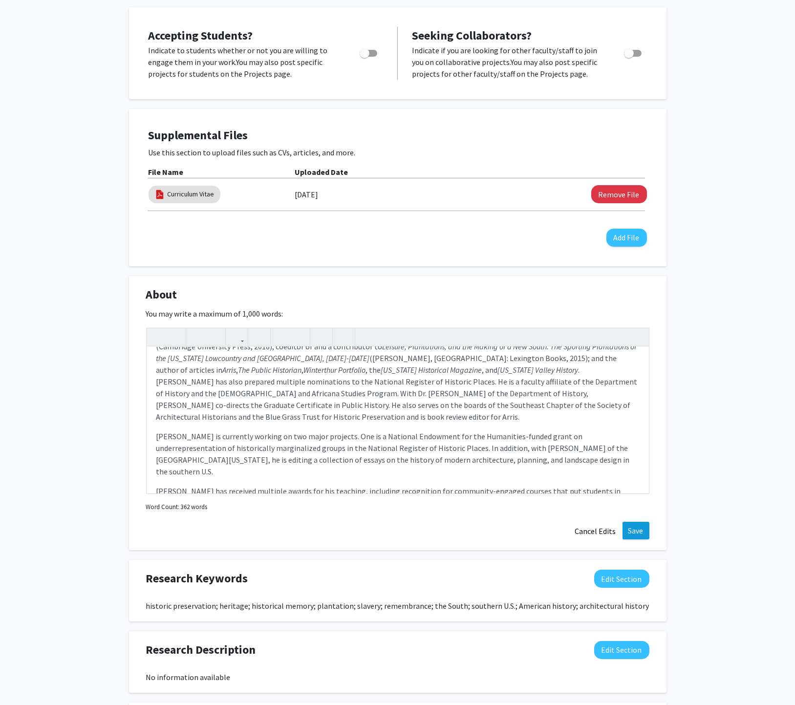
click at [634, 532] on button "Save" at bounding box center [635, 531] width 27 height 18
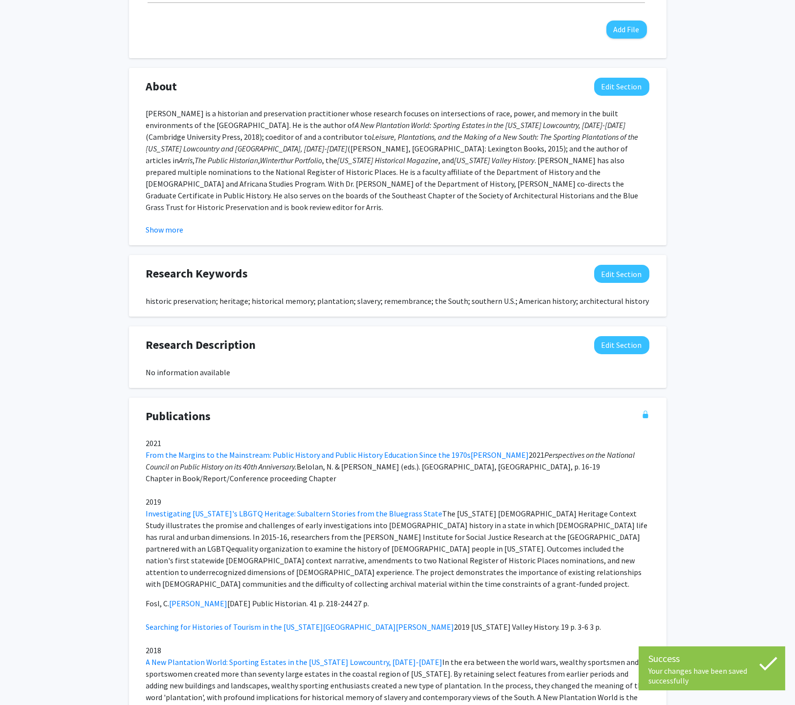
scroll to position [292, 0]
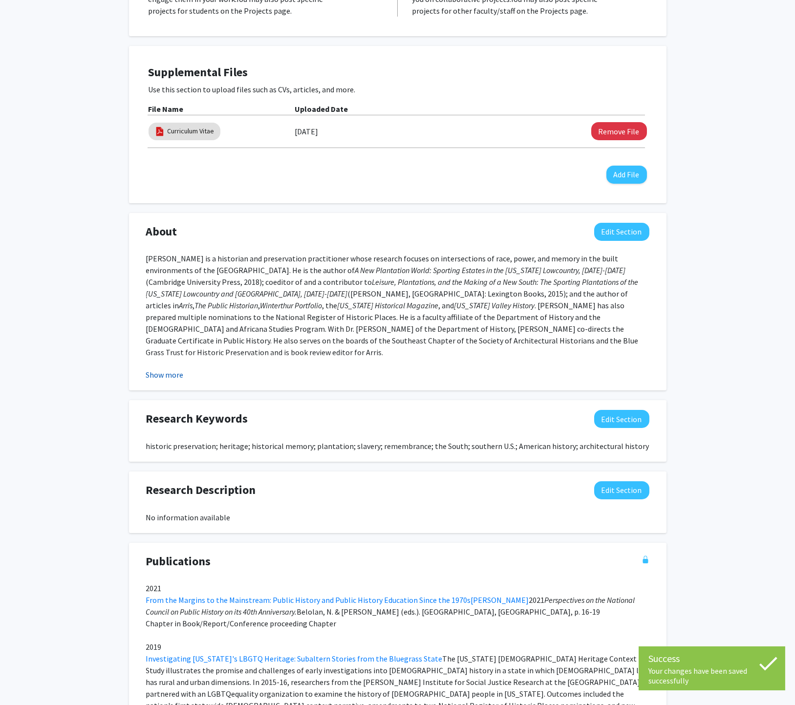
click at [168, 373] on button "Show more" at bounding box center [165, 375] width 38 height 12
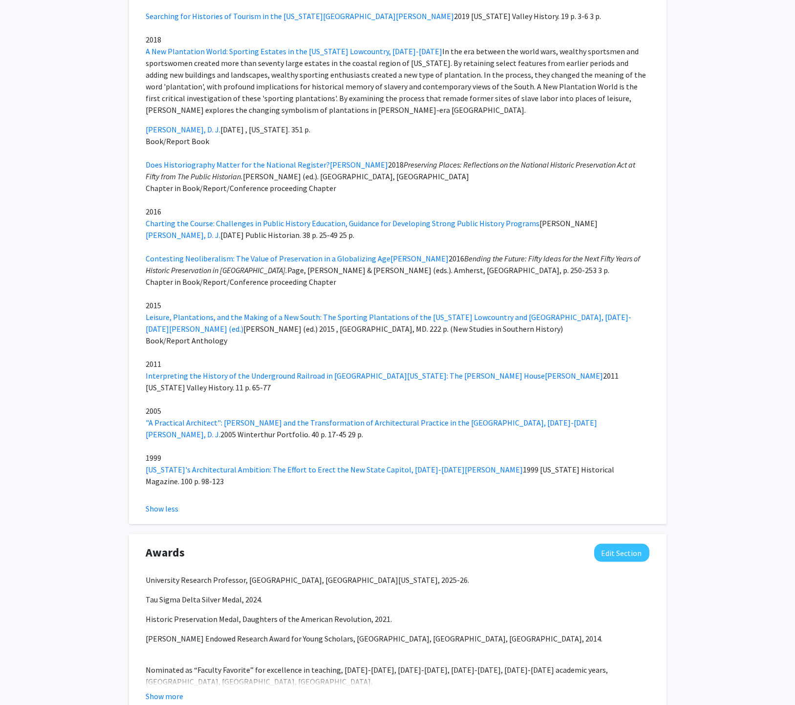
scroll to position [1188, 0]
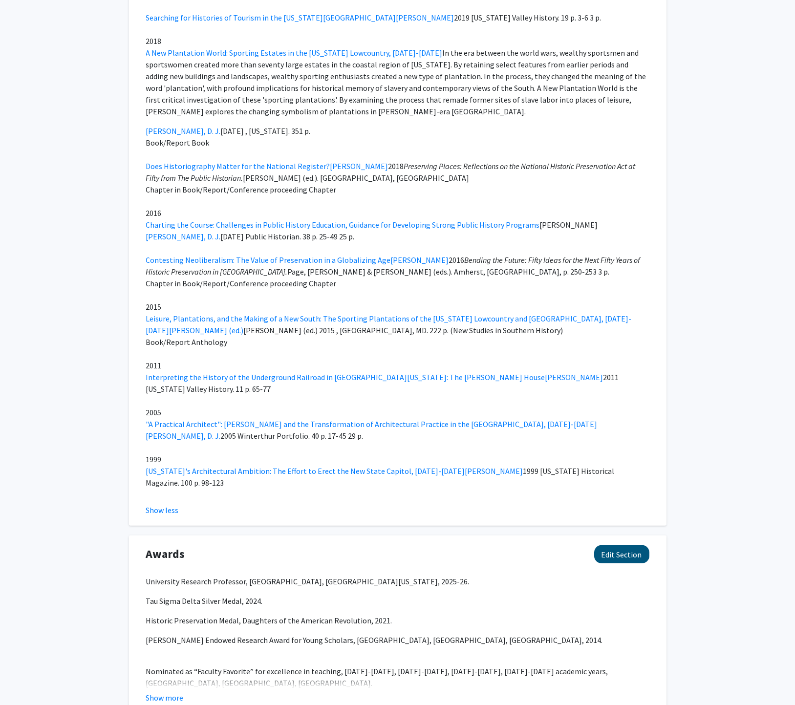
click at [620, 545] on button "Edit Section" at bounding box center [621, 554] width 55 height 18
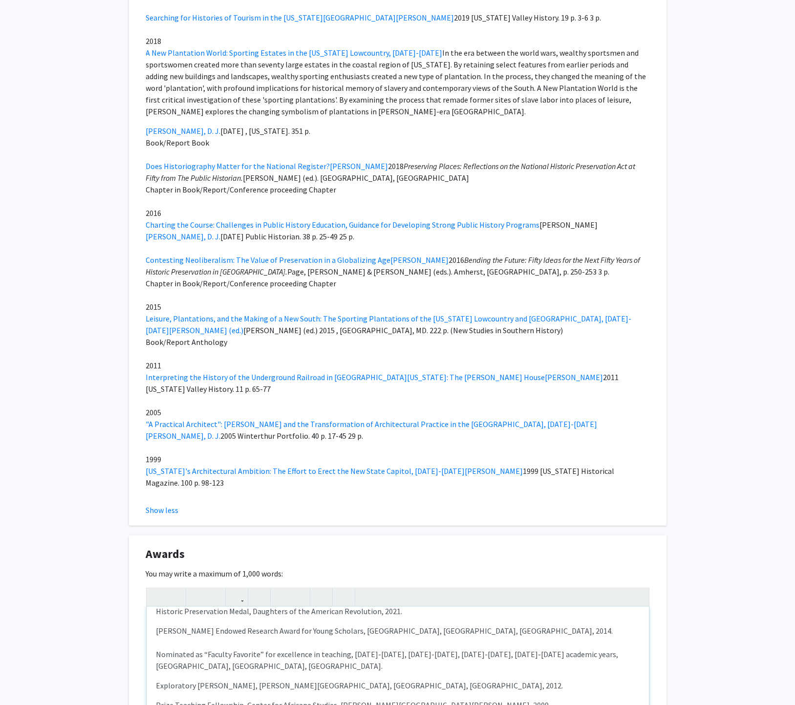
scroll to position [47, 0]
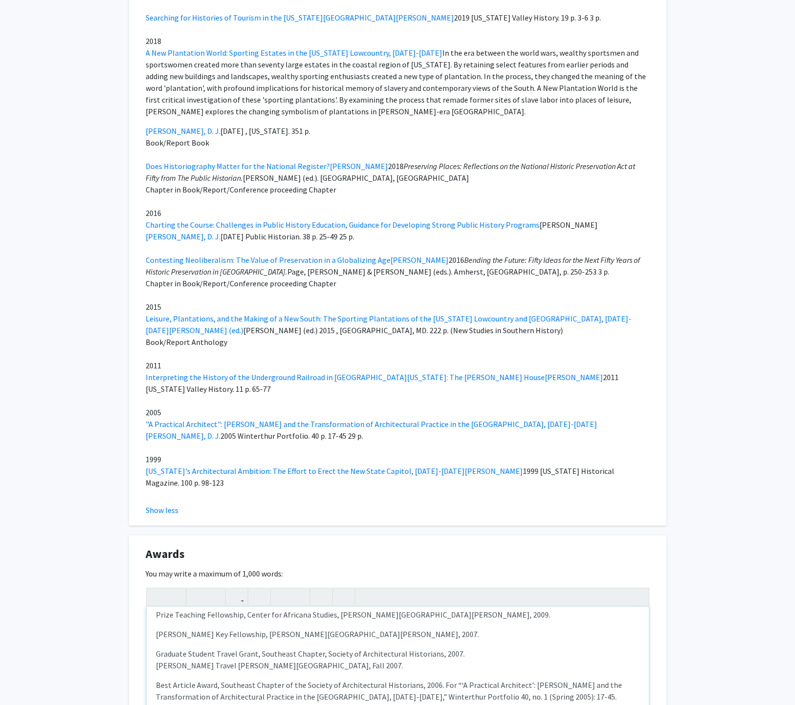
scroll to position [138, 0]
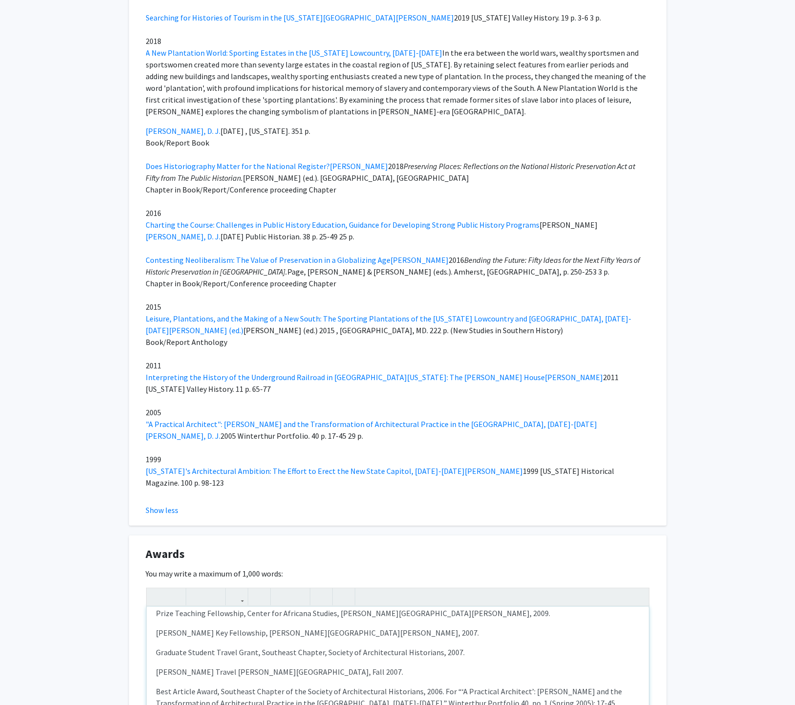
scroll to position [140, 0]
type textarea "<p>University Research Professor, College of Design, University of Kentucky, 20…"
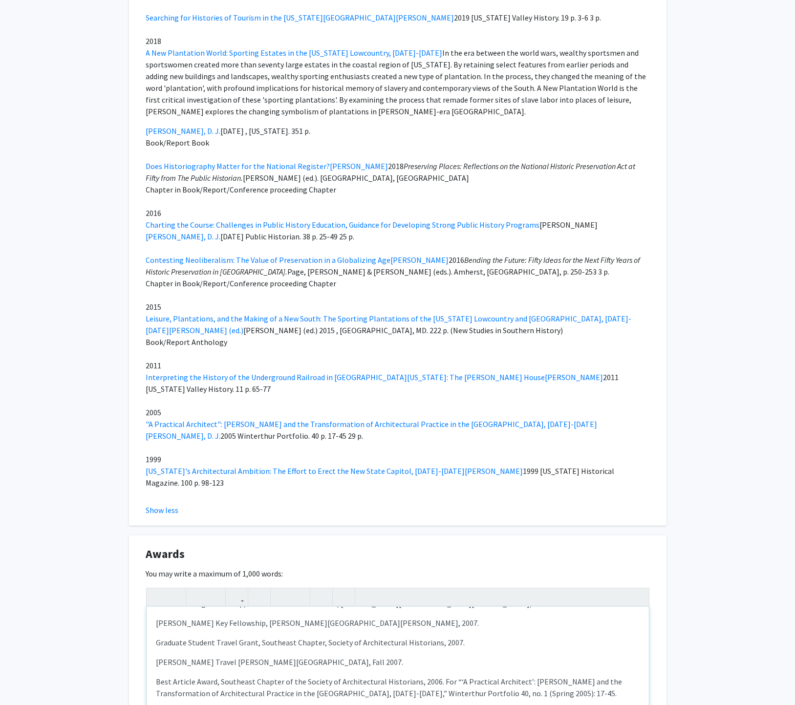
scroll to position [228, 0]
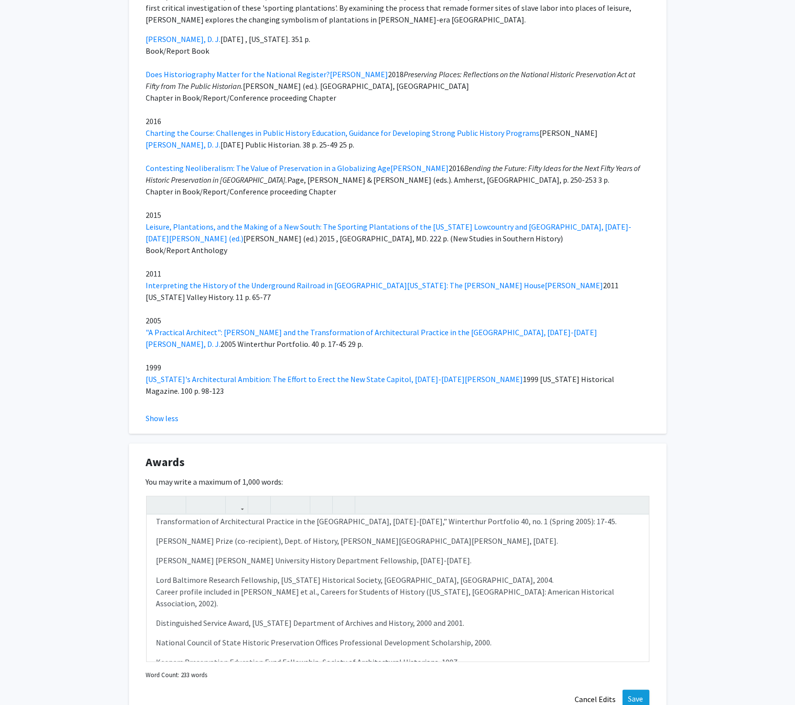
click at [642, 690] on button "Save" at bounding box center [635, 699] width 27 height 18
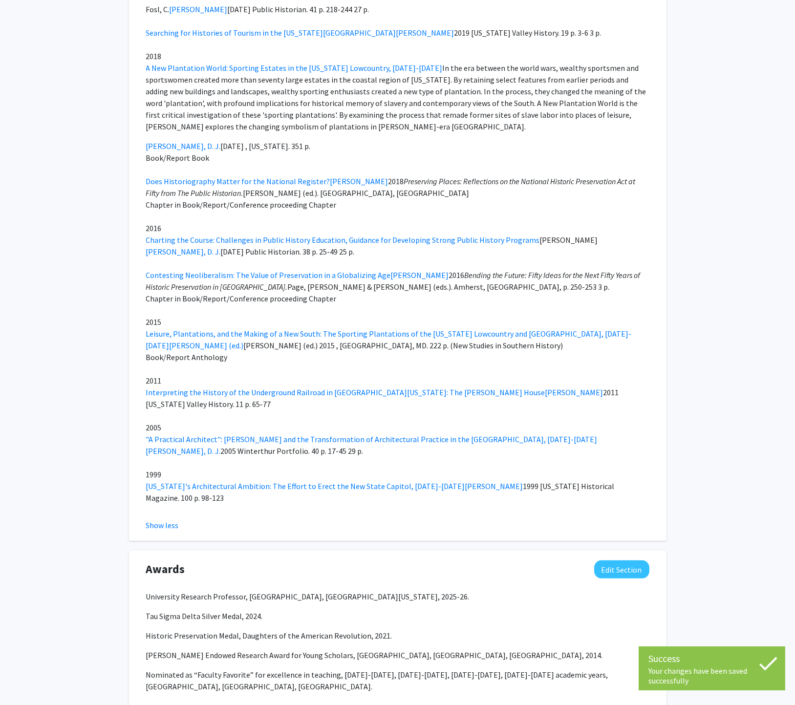
drag, startPoint x: 168, startPoint y: 643, endPoint x: 213, endPoint y: 652, distance: 45.9
click at [168, 702] on button "Show more" at bounding box center [165, 713] width 38 height 12
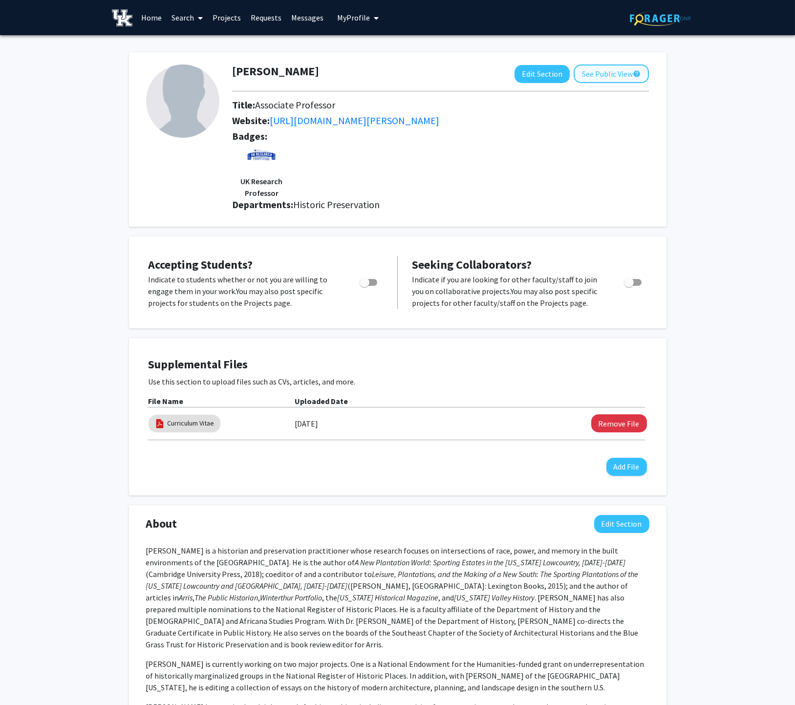
scroll to position [0, 0]
click at [600, 74] on button "See Public View help" at bounding box center [610, 73] width 75 height 19
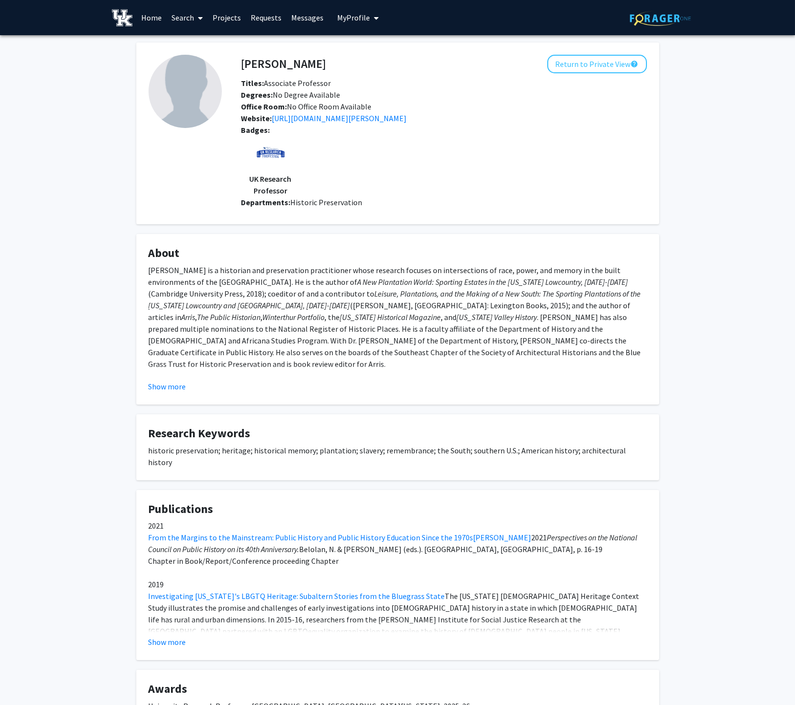
click at [585, 75] on div "Daniel Vivian Return to Private View help Titles: Associate Professor Degrees: …" at bounding box center [444, 126] width 420 height 142
click at [585, 61] on button "Return to Private View help" at bounding box center [597, 64] width 100 height 19
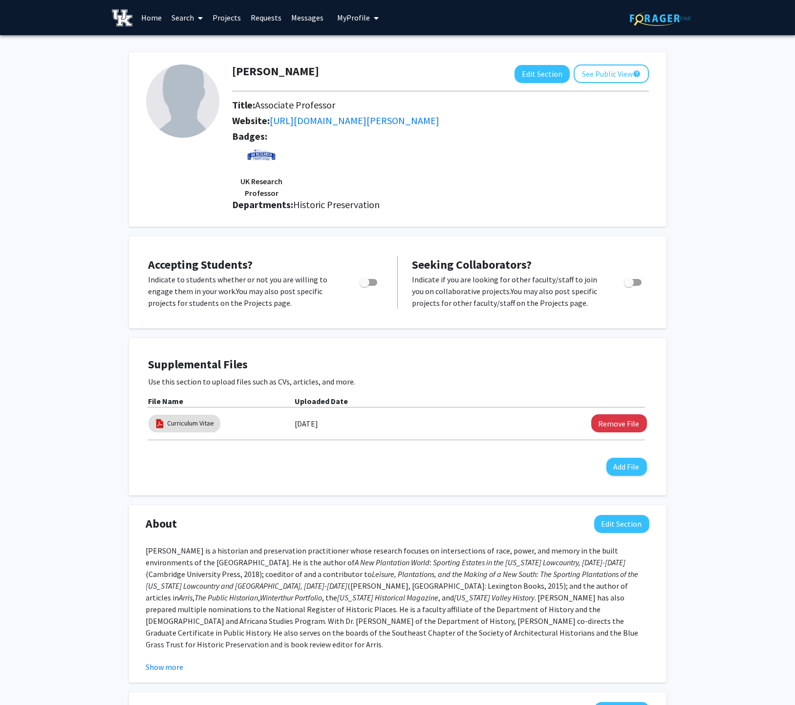
scroll to position [0, 0]
